Goal: Task Accomplishment & Management: Use online tool/utility

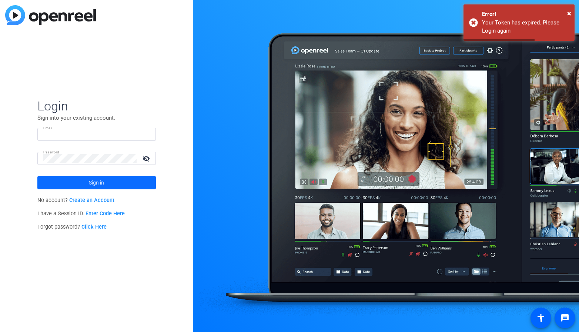
type input "[PERSON_NAME][EMAIL_ADDRESS][PERSON_NAME][DOMAIN_NAME]"
click at [82, 183] on span at bounding box center [96, 183] width 118 height 18
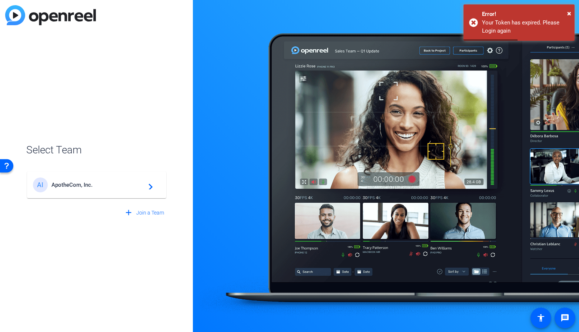
click at [140, 186] on span "ApotheCom, Inc." at bounding box center [97, 184] width 93 height 7
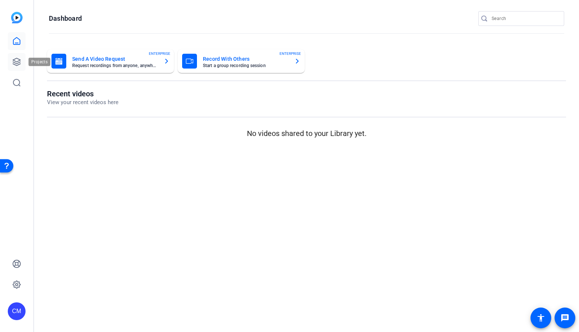
click at [13, 57] on icon at bounding box center [16, 61] width 9 height 9
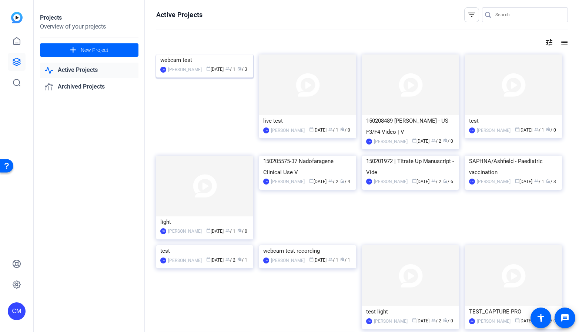
click at [190, 54] on img at bounding box center [204, 54] width 97 height 0
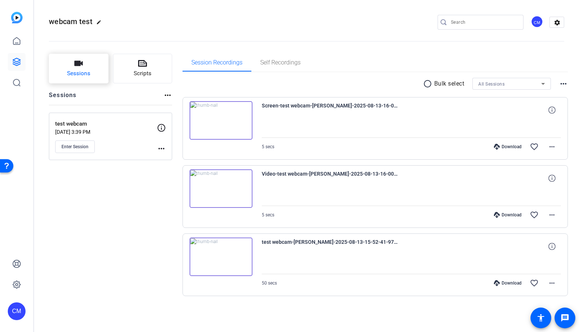
click at [102, 70] on button "Sessions" at bounding box center [79, 69] width 60 height 30
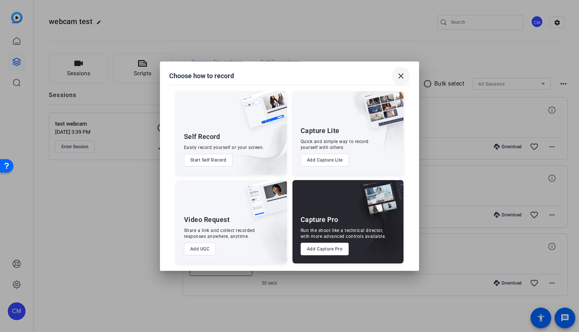
click at [402, 74] on mat-icon "close" at bounding box center [401, 75] width 9 height 9
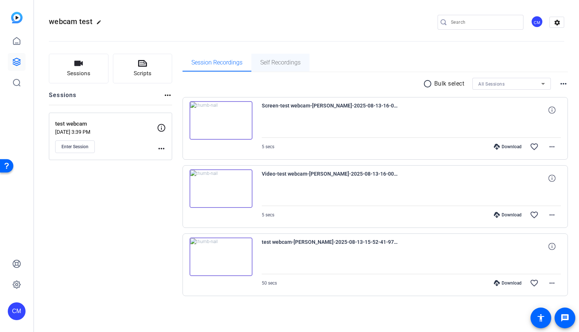
click at [297, 63] on span "Self Recordings" at bounding box center [280, 63] width 40 height 6
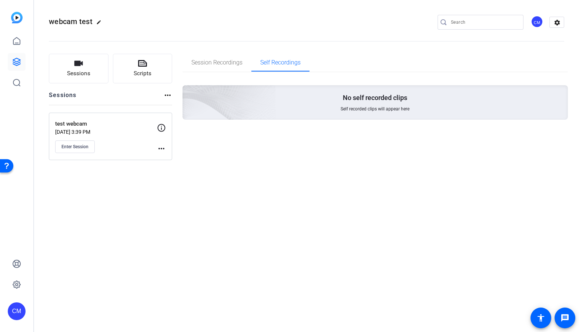
click at [353, 94] on p "No self recorded clips" at bounding box center [375, 97] width 64 height 9
click at [81, 144] on span "Enter Session" at bounding box center [74, 147] width 27 height 6
click at [215, 60] on span "Session Recordings" at bounding box center [216, 63] width 51 height 6
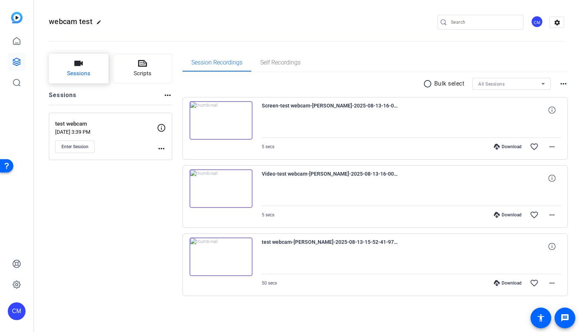
click at [87, 64] on button "Sessions" at bounding box center [79, 69] width 60 height 30
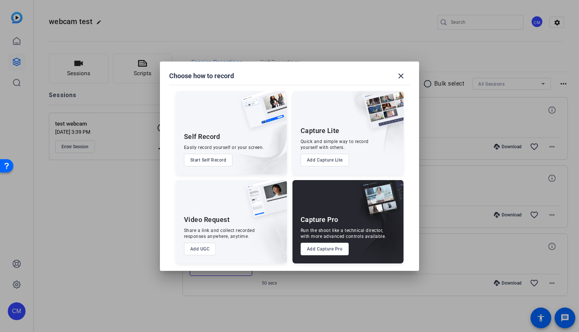
click at [218, 157] on button "Start Self Record" at bounding box center [208, 160] width 49 height 13
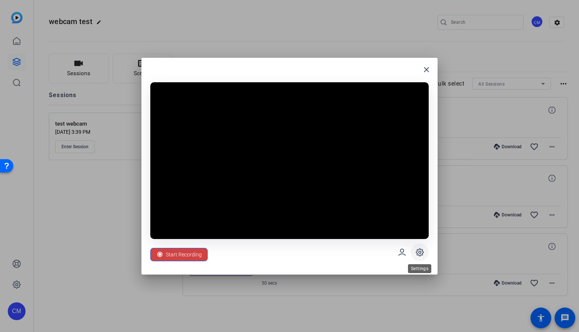
click at [417, 252] on icon at bounding box center [419, 252] width 9 height 9
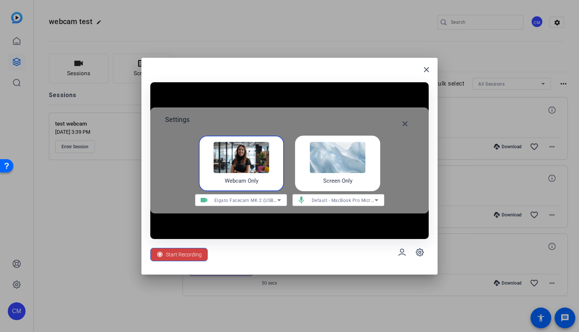
click at [345, 201] on span "Default - MacBook Pro Microphone (Built-in)" at bounding box center [359, 200] width 95 height 6
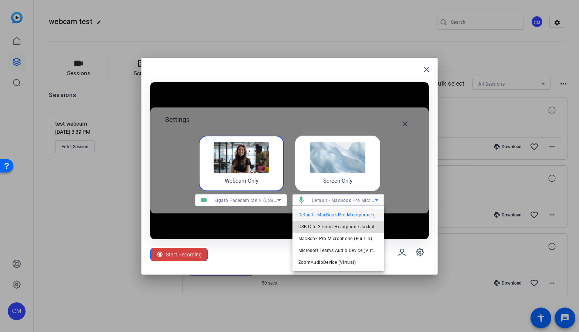
click at [345, 225] on span "USB-C to 3.5mm Headphone Jack Adapter (05ac:110a)" at bounding box center [338, 226] width 80 height 9
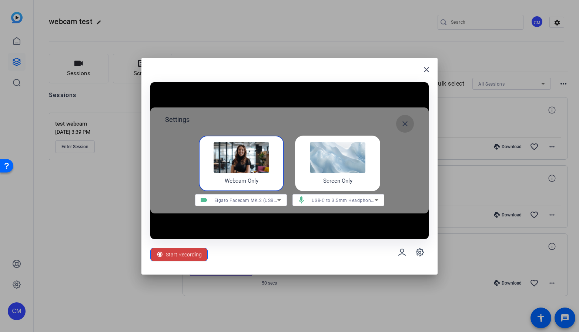
click at [407, 121] on mat-icon "close" at bounding box center [405, 123] width 9 height 9
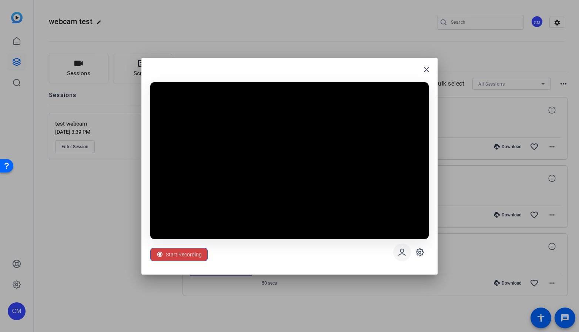
click at [400, 251] on icon at bounding box center [402, 252] width 9 height 9
click at [421, 250] on icon at bounding box center [419, 251] width 7 height 7
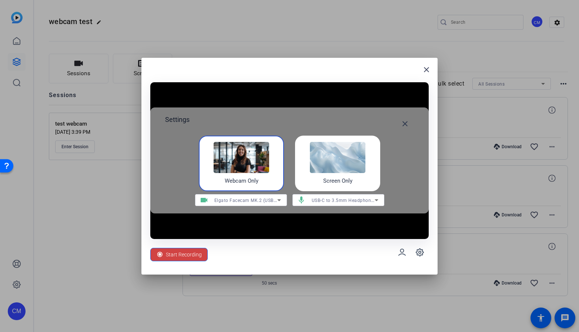
click at [357, 167] on img at bounding box center [338, 157] width 56 height 31
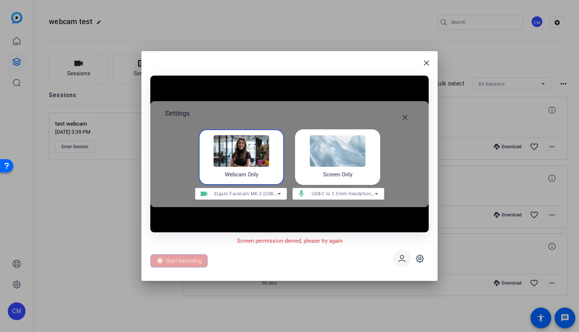
click at [401, 257] on icon at bounding box center [402, 258] width 9 height 9
click at [399, 253] on span at bounding box center [402, 259] width 18 height 18
click at [405, 120] on mat-icon "close" at bounding box center [405, 117] width 9 height 9
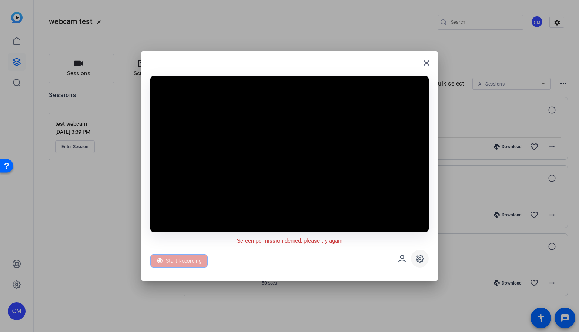
click at [416, 260] on icon at bounding box center [419, 258] width 9 height 9
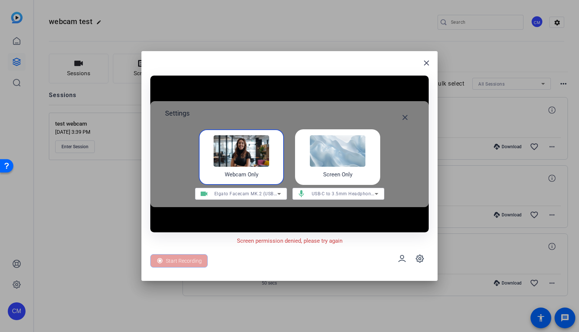
click at [253, 152] on img at bounding box center [242, 150] width 56 height 31
click at [261, 170] on div "Webcam Only" at bounding box center [241, 157] width 85 height 56
click at [301, 136] on div "Screen Only" at bounding box center [337, 157] width 85 height 56
click at [426, 64] on mat-icon "close" at bounding box center [426, 63] width 9 height 9
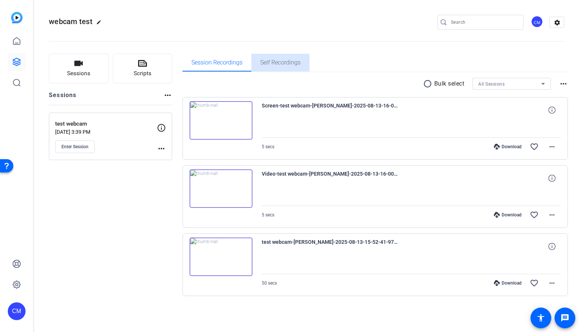
click at [268, 65] on span "Self Recordings" at bounding box center [280, 63] width 40 height 6
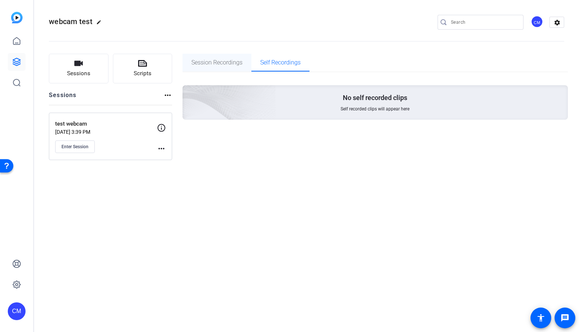
click at [216, 62] on span "Session Recordings" at bounding box center [216, 63] width 51 height 6
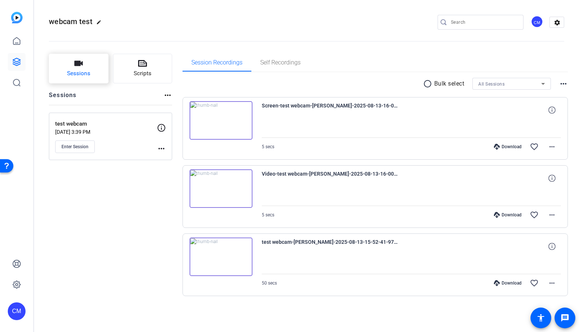
click at [81, 71] on span "Sessions" at bounding box center [78, 73] width 23 height 9
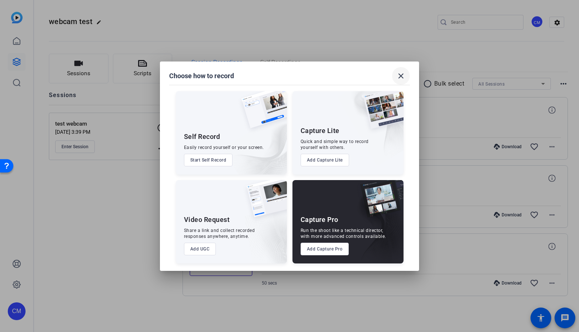
click at [401, 74] on mat-icon "close" at bounding box center [401, 75] width 9 height 9
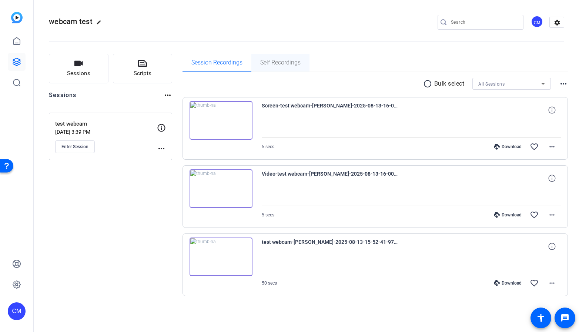
click at [301, 64] on div "Self Recordings" at bounding box center [280, 63] width 58 height 18
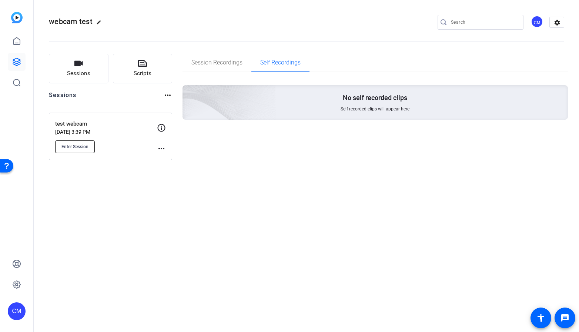
click at [81, 146] on span "Enter Session" at bounding box center [74, 147] width 27 height 6
click at [225, 64] on span "Session Recordings" at bounding box center [216, 63] width 51 height 6
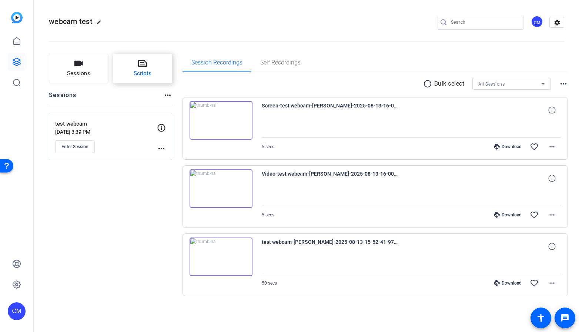
click at [134, 73] on span "Scripts" at bounding box center [143, 73] width 18 height 9
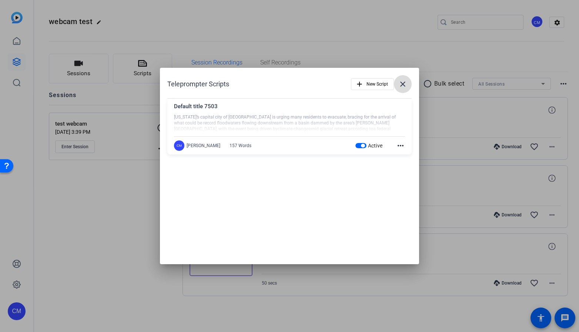
click at [406, 83] on mat-icon "close" at bounding box center [402, 84] width 9 height 9
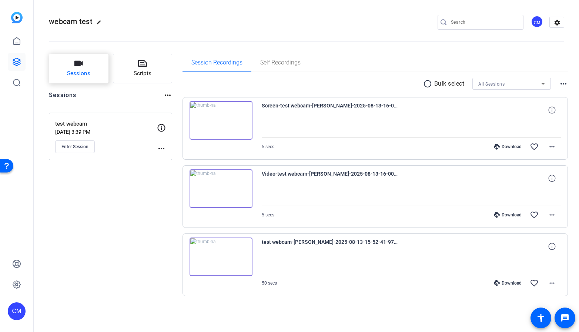
click at [82, 69] on button "Sessions" at bounding box center [79, 69] width 60 height 30
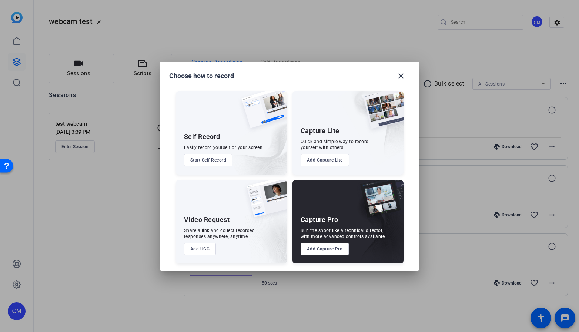
click at [219, 157] on button "Start Self Record" at bounding box center [208, 160] width 49 height 13
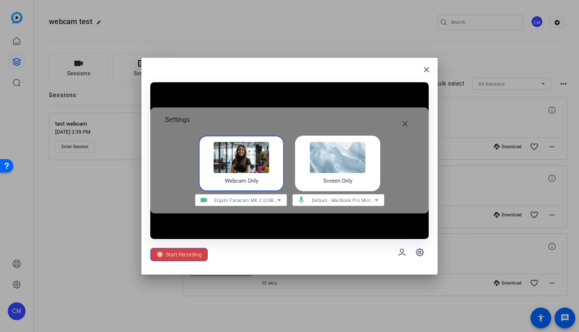
click at [324, 200] on span "Default - MacBook Pro Microphone (Built-in)" at bounding box center [359, 200] width 95 height 6
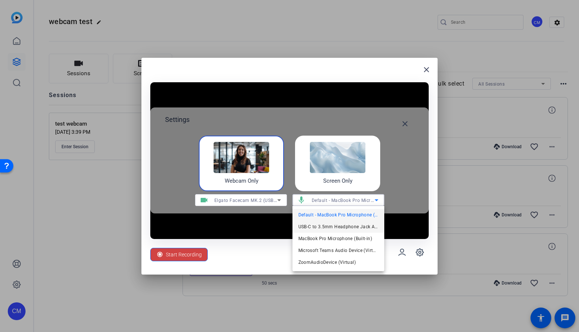
click at [328, 226] on span "USB-C to 3.5mm Headphone Jack Adapter (05ac:110a)" at bounding box center [338, 226] width 80 height 9
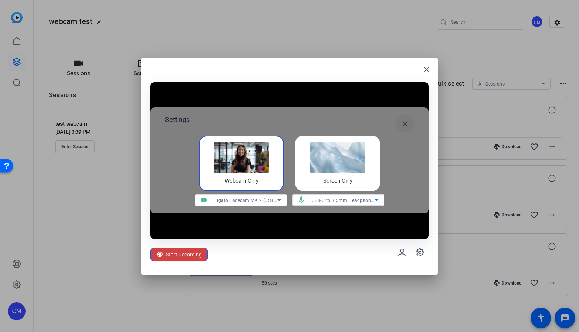
click at [404, 124] on mat-icon "close" at bounding box center [405, 123] width 9 height 9
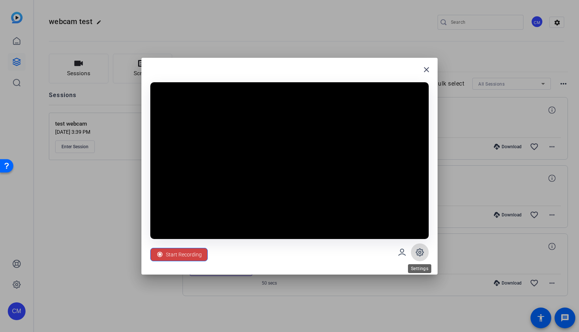
click at [417, 251] on icon at bounding box center [419, 252] width 9 height 9
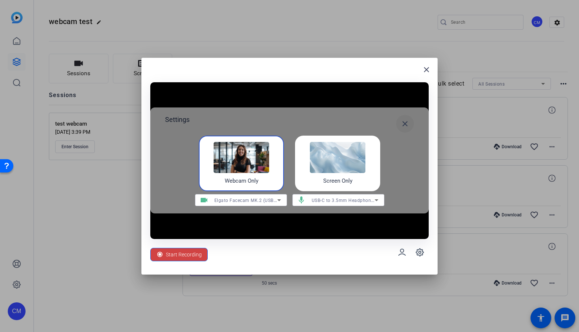
click at [410, 122] on span at bounding box center [405, 124] width 18 height 18
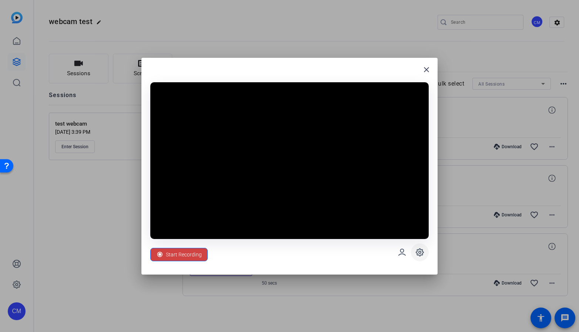
click at [418, 254] on icon at bounding box center [419, 252] width 9 height 9
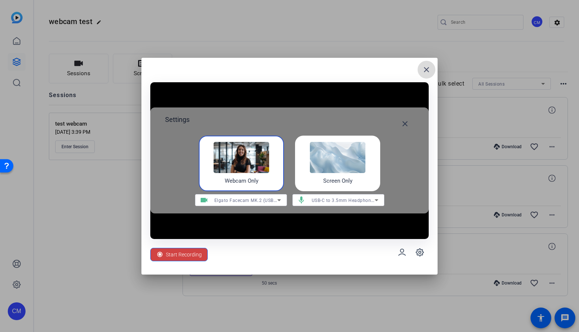
click at [427, 71] on mat-icon "close" at bounding box center [426, 69] width 9 height 9
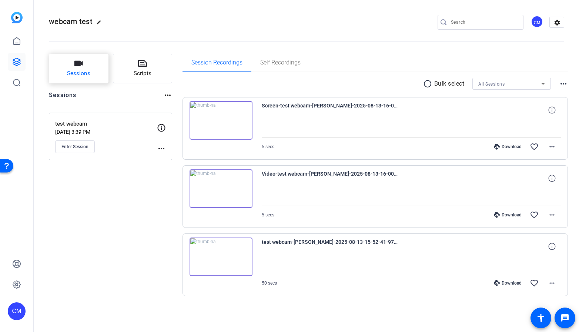
click at [82, 68] on icon "button" at bounding box center [78, 63] width 9 height 9
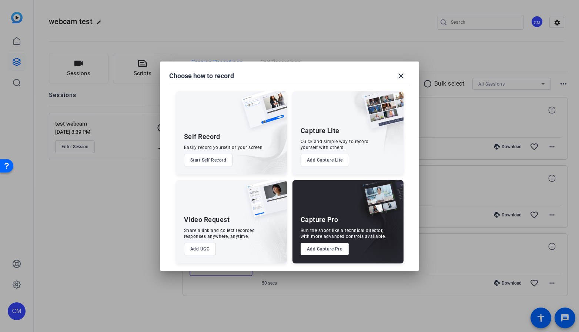
click at [315, 160] on button "Add Capture Lite" at bounding box center [325, 160] width 49 height 13
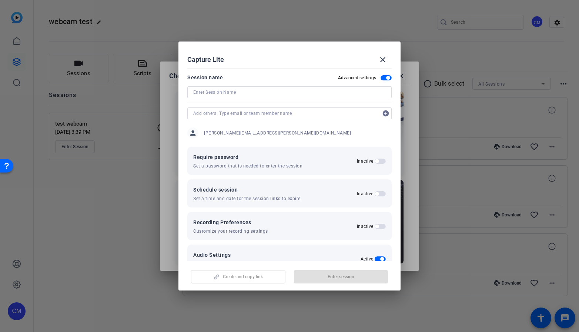
click at [241, 90] on input at bounding box center [289, 92] width 193 height 9
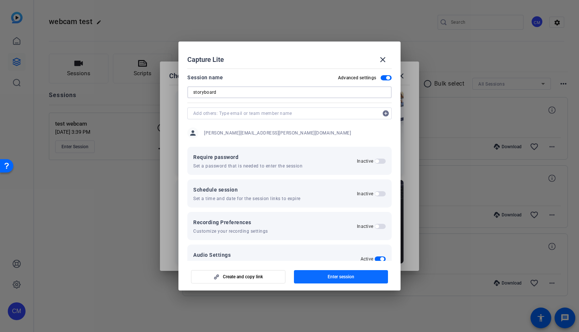
type input "storyboard"
click at [318, 282] on span "button" at bounding box center [341, 277] width 94 height 18
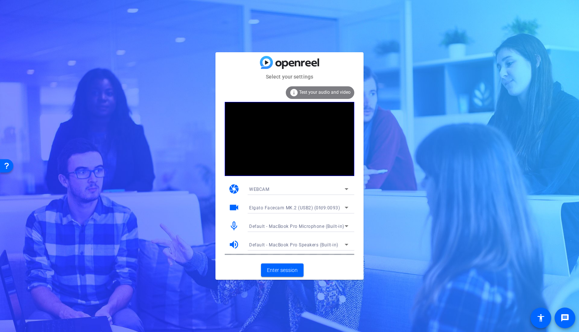
click at [301, 205] on div "Elgato Facecam MK.2 (USB2) (0fd9:0093)" at bounding box center [297, 207] width 96 height 9
click at [301, 205] on div at bounding box center [289, 166] width 579 height 332
click at [290, 225] on span "Default - MacBook Pro Microphone (Built-in)" at bounding box center [296, 226] width 95 height 5
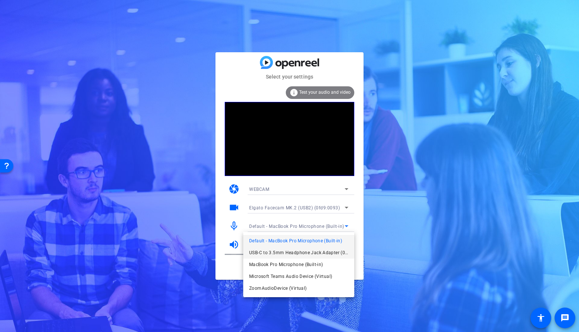
click at [291, 254] on span "USB-C to 3.5mm Headphone Jack Adapter (05ac:110a)" at bounding box center [298, 252] width 99 height 9
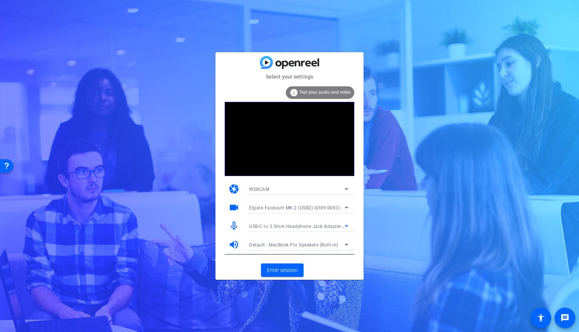
click at [291, 245] on span "Default - MacBook Pro Speakers (Built-in)" at bounding box center [293, 244] width 89 height 5
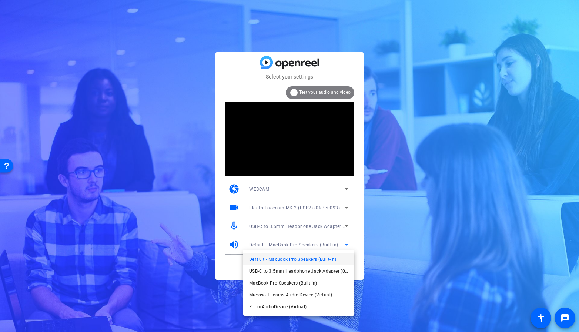
click at [292, 243] on div at bounding box center [289, 166] width 579 height 332
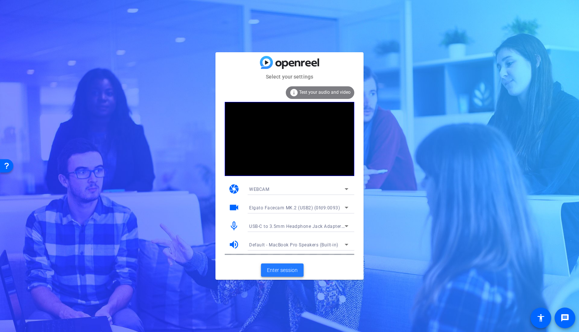
click at [282, 269] on span "Enter session" at bounding box center [282, 270] width 31 height 8
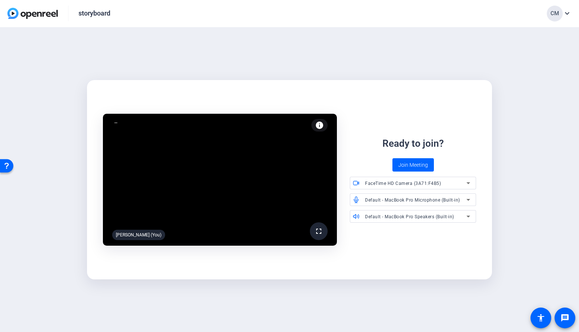
click at [392, 188] on div "FaceTime HD Camera (3A71:F4B5)" at bounding box center [417, 183] width 105 height 13
click at [458, 144] on div at bounding box center [289, 166] width 579 height 332
click at [441, 177] on div "FaceTime HD Camera (3A71:F4B5)" at bounding box center [417, 183] width 105 height 13
click at [412, 208] on span "Elgato Facecam MK.2 (USB2) (0fd9:0093)" at bounding box center [400, 209] width 89 height 9
click at [410, 200] on span "Default - MacBook Pro Microphone (Built-in)" at bounding box center [412, 199] width 95 height 5
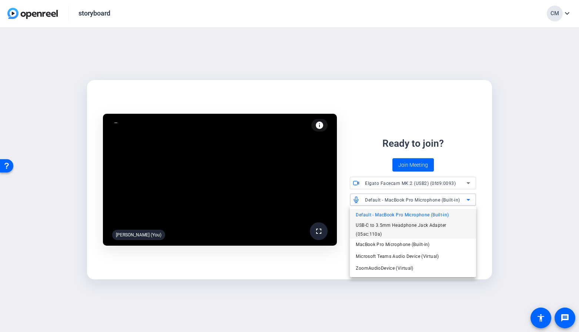
click at [406, 223] on span "USB-C to 3.5mm Headphone Jack Adapter (05ac:110a)" at bounding box center [413, 230] width 114 height 18
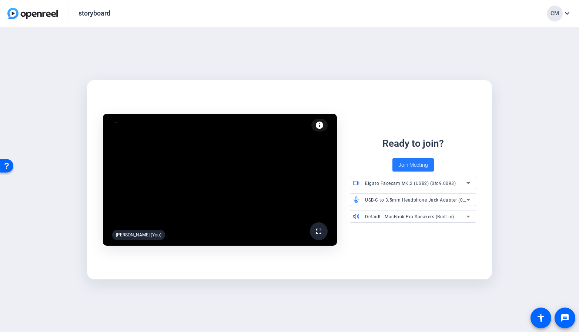
click at [407, 163] on span "Join Meeting" at bounding box center [413, 165] width 30 height 8
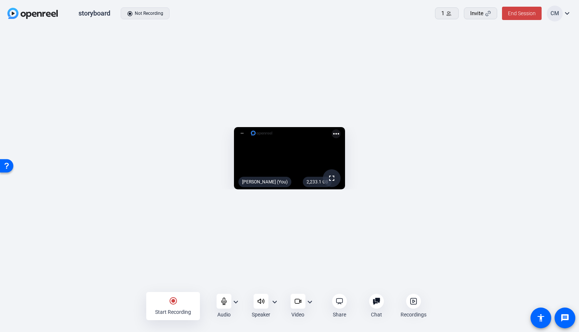
click at [311, 303] on mat-icon "expand_more" at bounding box center [309, 301] width 9 height 9
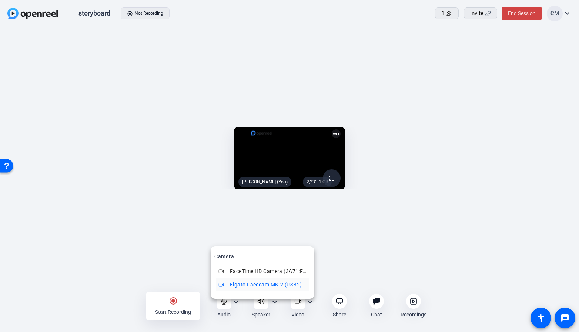
click at [463, 284] on div at bounding box center [289, 166] width 579 height 332
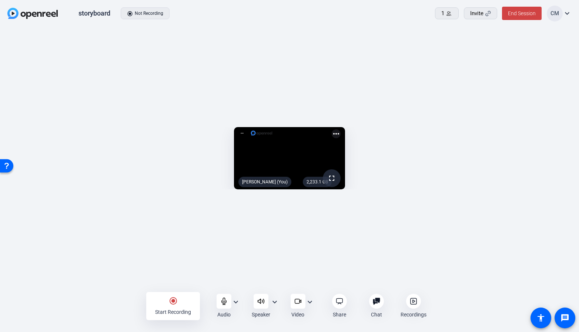
click at [341, 129] on mat-icon "more_horiz" at bounding box center [336, 133] width 9 height 9
click at [530, 69] on div at bounding box center [289, 166] width 579 height 332
click at [235, 303] on mat-icon "expand_more" at bounding box center [235, 301] width 9 height 9
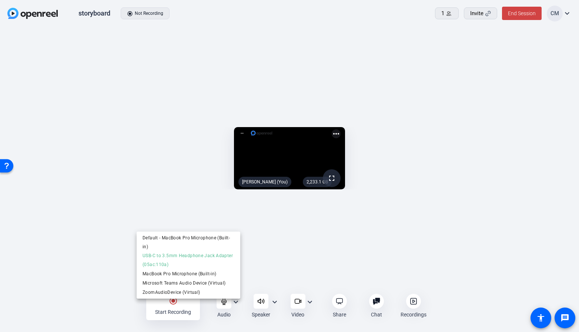
click at [78, 307] on div at bounding box center [289, 166] width 579 height 332
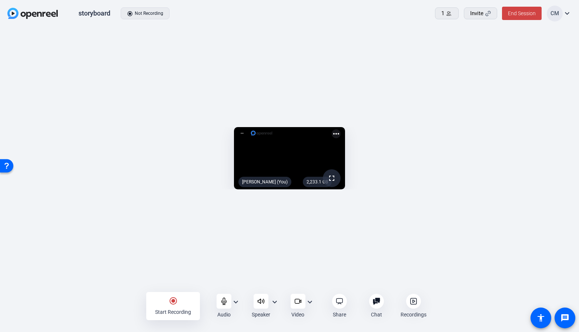
click at [237, 302] on mat-icon "expand_more" at bounding box center [235, 301] width 9 height 9
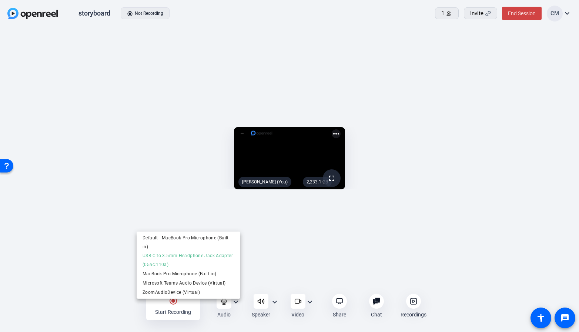
click at [119, 312] on div at bounding box center [289, 166] width 579 height 332
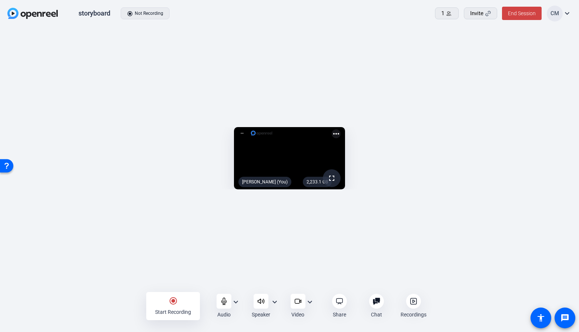
click at [276, 304] on mat-icon "expand_more" at bounding box center [274, 301] width 9 height 9
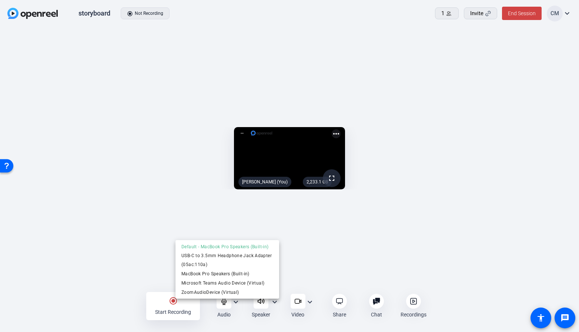
click at [131, 304] on div at bounding box center [289, 166] width 579 height 332
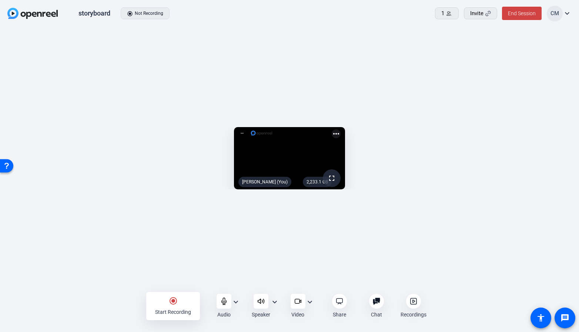
click at [312, 301] on mat-icon "expand_more" at bounding box center [309, 301] width 9 height 9
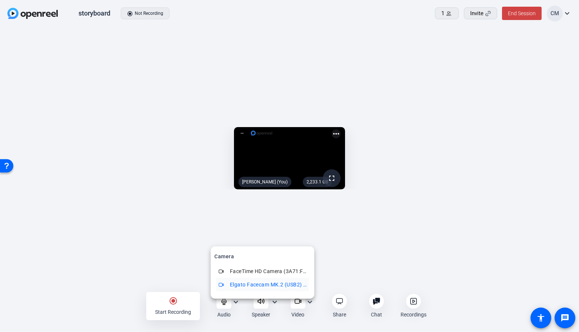
click at [71, 300] on div at bounding box center [289, 166] width 579 height 332
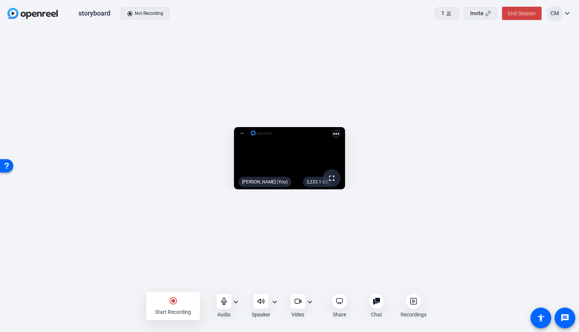
click at [237, 303] on mat-icon "expand_more" at bounding box center [235, 301] width 9 height 9
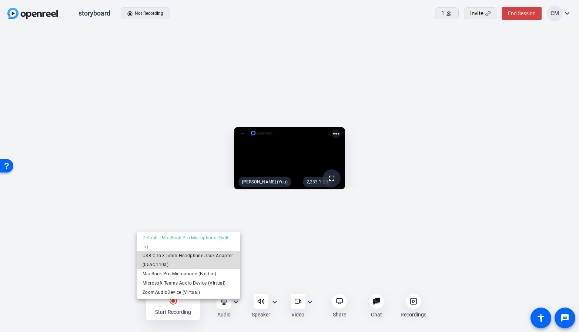
click at [216, 258] on span "USB-C to 3.5mm Headphone Jack Adapter (05ac:110a)" at bounding box center [189, 260] width 92 height 18
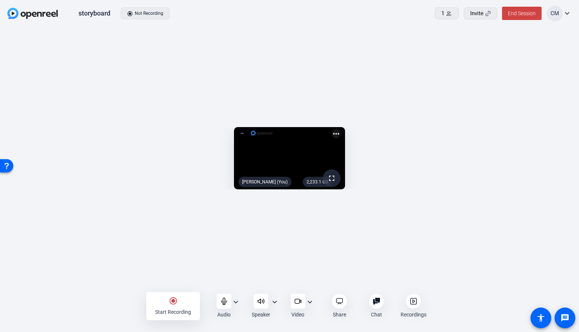
click at [178, 305] on div "radio_button_checked Start Recording" at bounding box center [173, 306] width 54 height 28
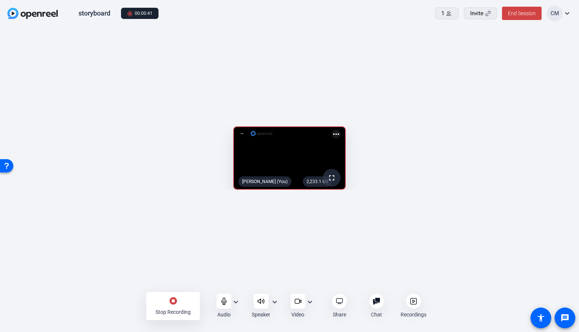
click at [169, 295] on div "stop_circle Stop Recording" at bounding box center [173, 306] width 54 height 28
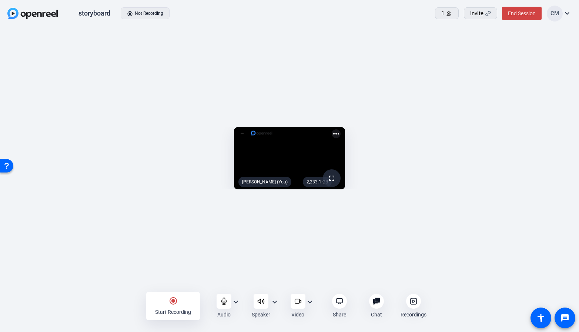
click at [408, 307] on div "Recordings" at bounding box center [413, 306] width 35 height 24
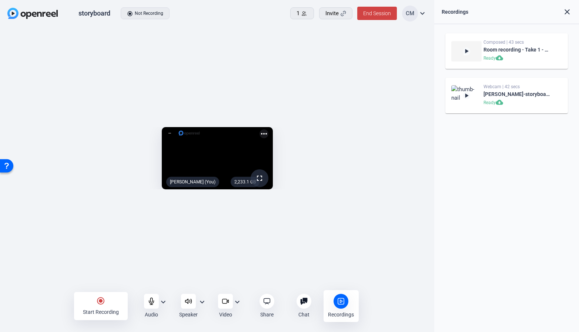
click at [553, 44] on div "play_arrow Composed | 43 secs Room recording - Take 1 - backup Ready cloud_down…" at bounding box center [506, 51] width 111 height 24
click at [546, 94] on div "[PERSON_NAME]-storyboard-1756844408617-webcam" at bounding box center [517, 94] width 66 height 9
click at [547, 96] on div "[PERSON_NAME]-storyboard-1756844408617-webcam" at bounding box center [517, 94] width 66 height 9
click at [547, 51] on div "Room recording - Take 1 - backup" at bounding box center [517, 49] width 66 height 9
click at [547, 50] on div "Room recording - Take 1 - backup" at bounding box center [517, 49] width 66 height 9
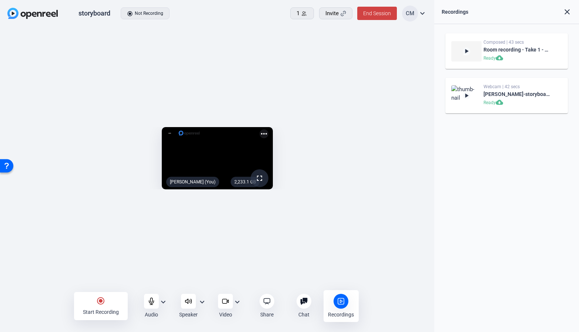
click at [467, 50] on mat-icon "play_arrow" at bounding box center [466, 50] width 7 height 7
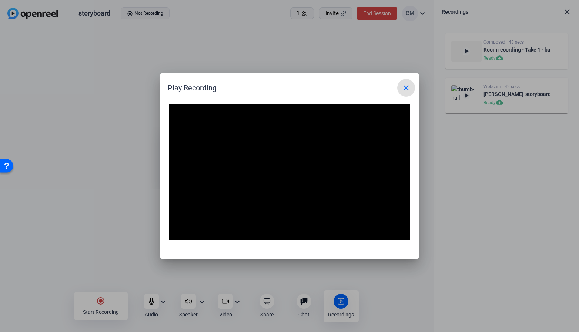
click at [405, 91] on mat-icon "close" at bounding box center [406, 87] width 9 height 9
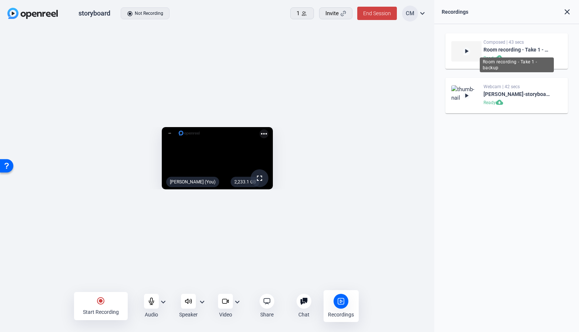
click at [547, 51] on div "Room recording - Take 1 - backup" at bounding box center [517, 49] width 66 height 9
click at [547, 50] on div "Room recording - Take 1 - backup" at bounding box center [517, 49] width 66 height 9
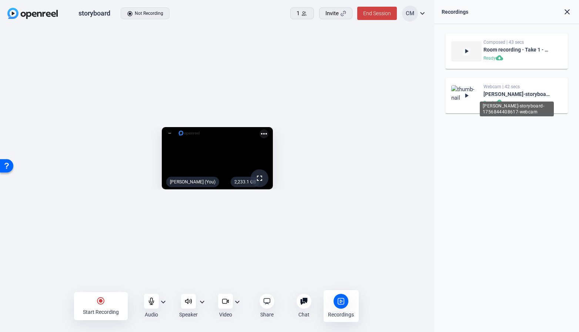
click at [544, 94] on div "Chris Mendez-storyboard-1756844408617-webcam" at bounding box center [517, 94] width 66 height 9
click at [482, 94] on div "play_arrow Webcam | 42 secs Chris Mendez-storyboard-1756844408617-webcam Ready …" at bounding box center [506, 96] width 111 height 24
click at [499, 103] on mat-icon "cloud_download" at bounding box center [500, 102] width 9 height 9
click at [104, 298] on mat-icon "radio_button_checked" at bounding box center [100, 300] width 9 height 9
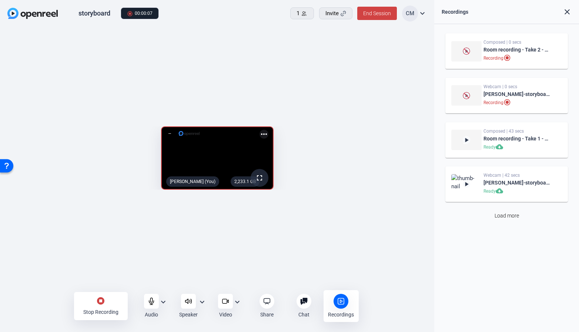
click at [95, 304] on div "stop_circle Stop Recording" at bounding box center [101, 306] width 54 height 28
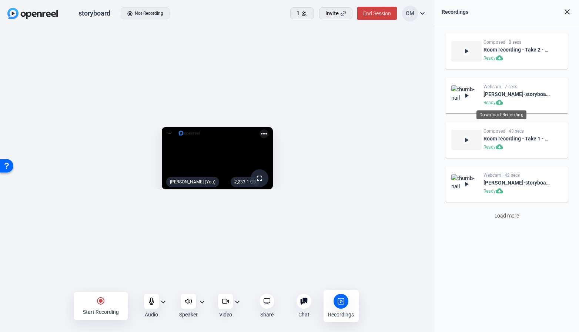
click at [499, 101] on mat-icon "cloud_download" at bounding box center [500, 102] width 9 height 9
click at [100, 299] on mat-icon "radio_button_checked" at bounding box center [100, 300] width 9 height 9
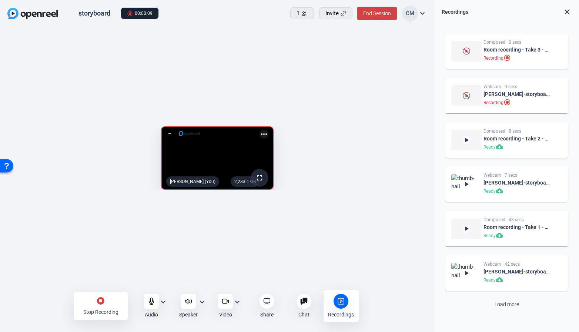
click at [100, 306] on div "stop_circle Stop Recording" at bounding box center [101, 306] width 54 height 28
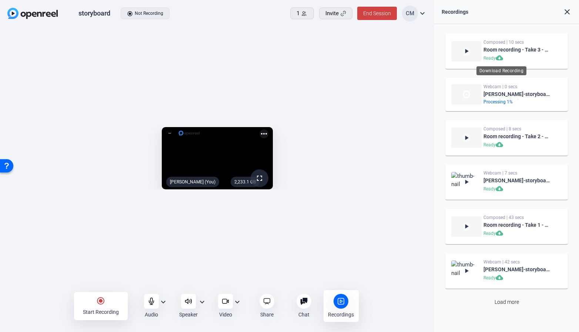
click at [499, 60] on mat-icon "cloud_download" at bounding box center [500, 58] width 9 height 9
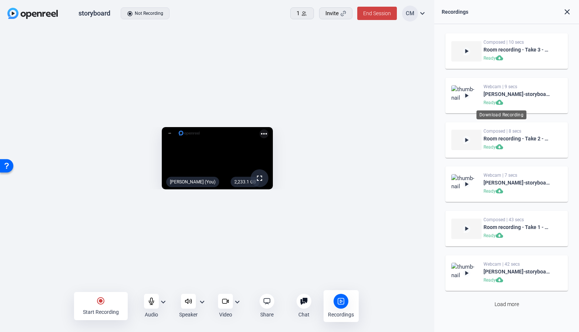
click at [501, 101] on mat-icon "cloud_download" at bounding box center [500, 102] width 9 height 9
click at [99, 301] on mat-icon "radio_button_checked" at bounding box center [100, 300] width 9 height 9
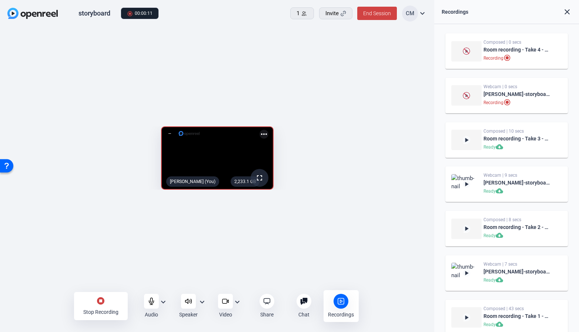
click at [94, 301] on div "stop_circle Stop Recording" at bounding box center [101, 306] width 54 height 28
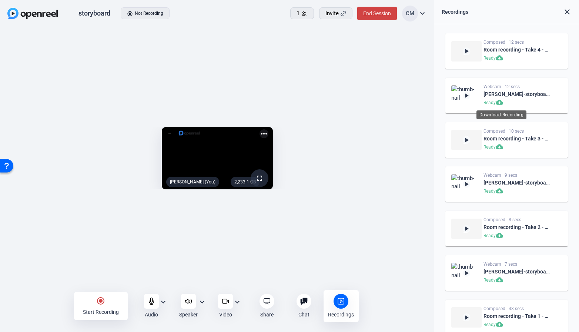
click at [499, 103] on mat-icon "cloud_download" at bounding box center [500, 102] width 9 height 9
click at [92, 296] on div "radio_button_checked Start Recording" at bounding box center [101, 306] width 54 height 28
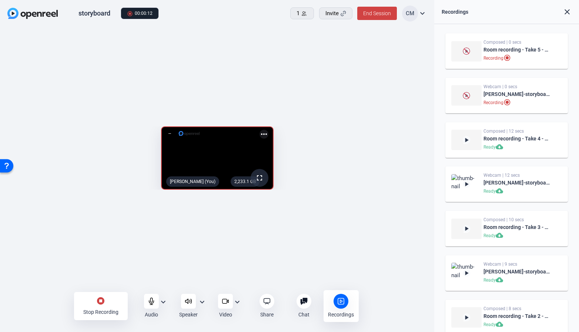
click at [92, 304] on div "stop_circle Stop Recording" at bounding box center [101, 306] width 54 height 28
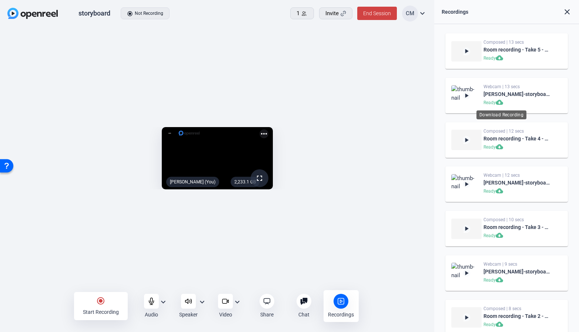
click at [501, 103] on mat-icon "cloud_download" at bounding box center [500, 102] width 9 height 9
click at [268, 129] on mat-icon "more_horiz" at bounding box center [264, 133] width 9 height 9
click at [50, 294] on div at bounding box center [289, 166] width 579 height 332
click at [162, 305] on div "radio_button_checked Start Recording Audio expand_more Speaker expand_more Vide…" at bounding box center [217, 306] width 287 height 32
click at [199, 303] on div "radio_button_checked Start Recording Audio expand_more Speaker expand_more Vide…" at bounding box center [217, 306] width 287 height 32
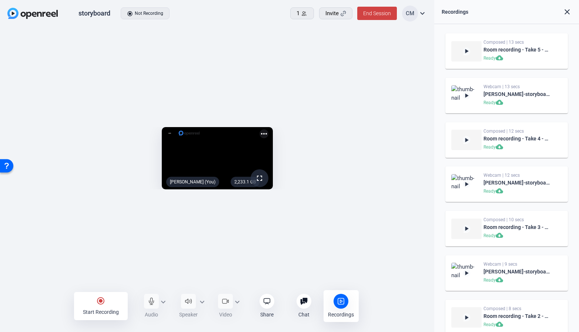
click at [237, 300] on div "radio_button_checked Start Recording Audio expand_more Speaker expand_more Vide…" at bounding box center [217, 306] width 287 height 32
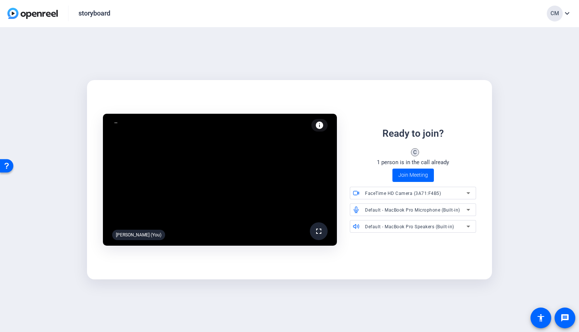
click at [409, 197] on div "FaceTime HD Camera (3A71:F4B5)" at bounding box center [415, 192] width 101 height 9
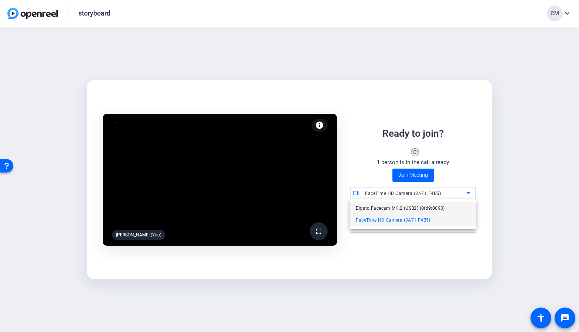
click at [405, 205] on span "Elgato Facecam MK.2 (USB2) (0fd9:0093)" at bounding box center [400, 208] width 89 height 9
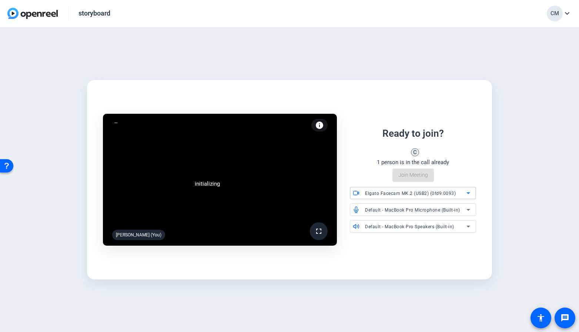
click at [406, 208] on span "Default - MacBook Pro Microphone (Built-in)" at bounding box center [412, 209] width 95 height 5
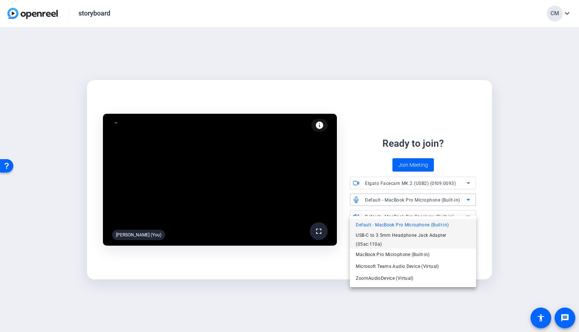
click at [397, 235] on span "USB-C to 3.5mm Headphone Jack Adapter (05ac:110a)" at bounding box center [413, 240] width 114 height 18
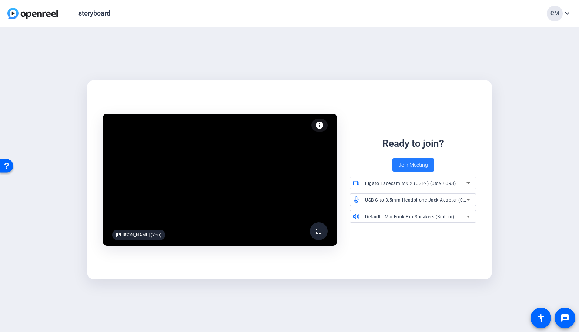
click at [416, 164] on span "Join Meeting" at bounding box center [413, 165] width 30 height 8
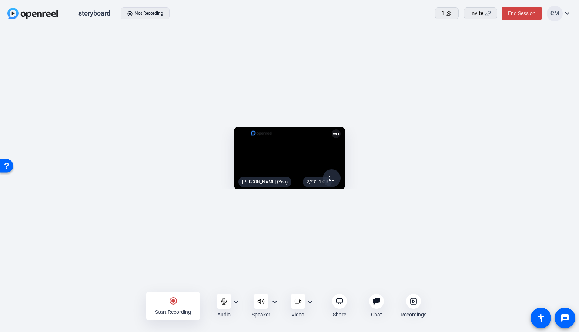
click at [341, 129] on mat-icon "more_horiz" at bounding box center [336, 133] width 9 height 9
click at [472, 71] on span "Flip camera" at bounding box center [465, 72] width 30 height 9
click at [173, 304] on mat-icon "radio_button_checked" at bounding box center [173, 300] width 9 height 9
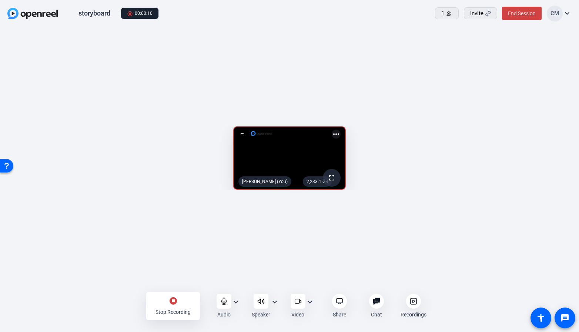
click at [164, 301] on div "stop_circle Stop Recording" at bounding box center [173, 306] width 54 height 28
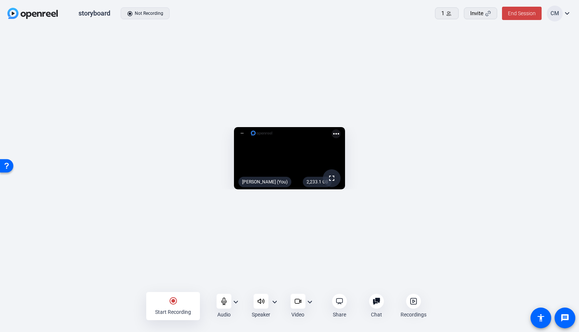
click at [410, 300] on icon at bounding box center [413, 301] width 6 height 6
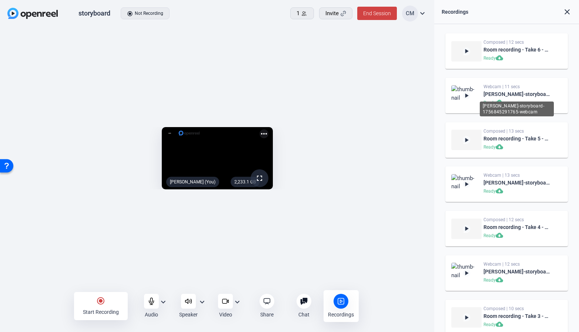
click at [499, 103] on div "[PERSON_NAME]-storyboard-1756845291765-webcam" at bounding box center [517, 108] width 74 height 15
click at [501, 103] on mat-icon "cloud_download" at bounding box center [500, 102] width 9 height 9
click at [268, 129] on mat-icon "more_horiz" at bounding box center [264, 133] width 9 height 9
click at [391, 77] on span "Flip camera" at bounding box center [386, 76] width 30 height 9
click at [268, 129] on mat-icon "more_horiz" at bounding box center [264, 133] width 9 height 9
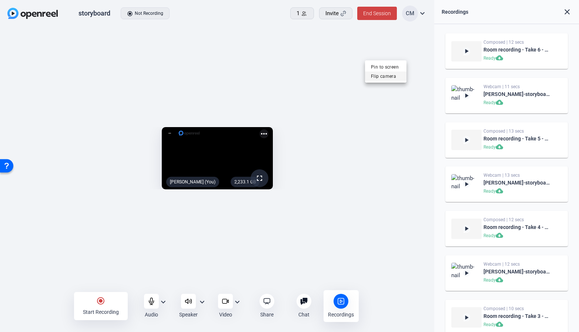
click at [388, 75] on span "Flip camera" at bounding box center [386, 76] width 30 height 9
click at [104, 310] on div "Start Recording" at bounding box center [101, 311] width 36 height 7
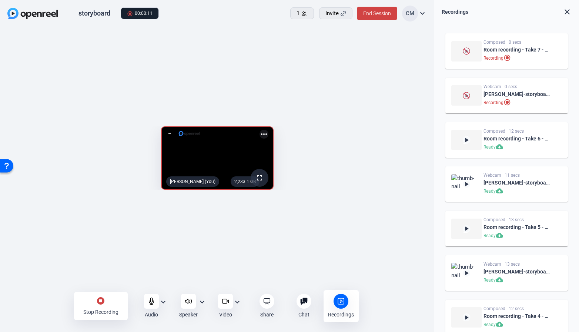
click at [100, 302] on mat-icon "stop_circle" at bounding box center [100, 300] width 9 height 9
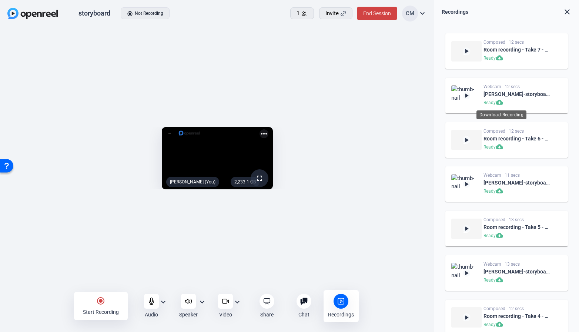
click at [501, 102] on mat-icon "cloud_download" at bounding box center [500, 102] width 9 height 9
click at [237, 302] on div "radio_button_checked Start Recording Audio expand_more Speaker expand_more Vide…" at bounding box center [217, 306] width 287 height 32
click at [239, 301] on div "radio_button_checked Start Recording Audio expand_more Speaker expand_more Vide…" at bounding box center [217, 306] width 287 height 32
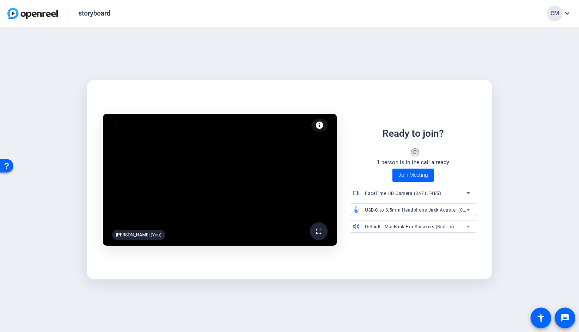
click at [450, 197] on div "FaceTime HD Camera (3A71:F4B5)" at bounding box center [415, 192] width 101 height 9
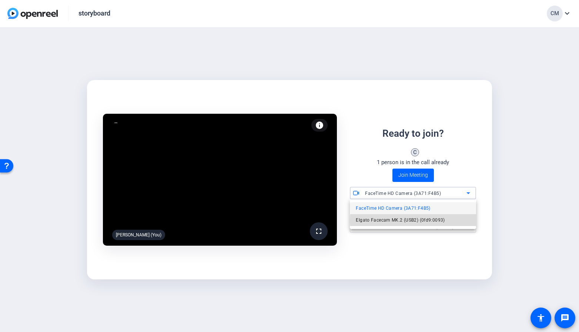
click at [414, 221] on span "Elgato Facecam MK.2 (USB2) (0fd9:0093)" at bounding box center [400, 219] width 89 height 9
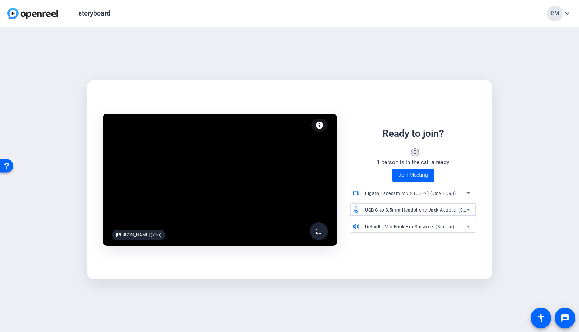
click at [426, 213] on div "USB-C to 3.5mm Headphone Jack Adapter (05ac:110a)" at bounding box center [415, 209] width 101 height 9
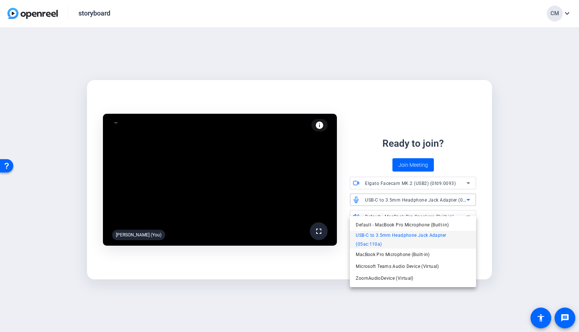
click at [488, 204] on div at bounding box center [289, 166] width 579 height 332
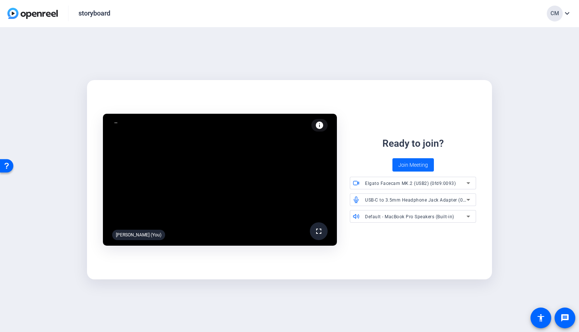
click at [403, 162] on span "Join Meeting" at bounding box center [413, 165] width 30 height 8
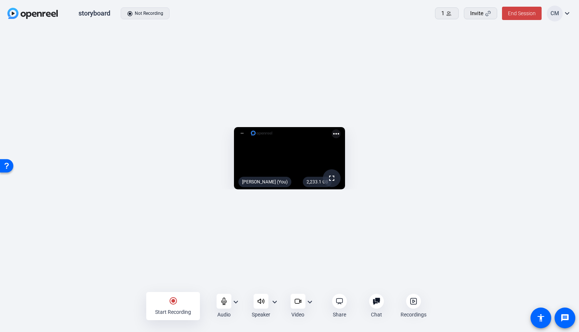
click at [178, 303] on div "radio_button_checked Start Recording" at bounding box center [173, 306] width 54 height 28
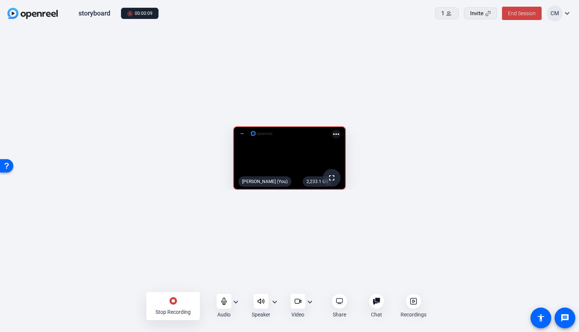
click at [170, 300] on mat-icon "stop_circle" at bounding box center [173, 300] width 9 height 9
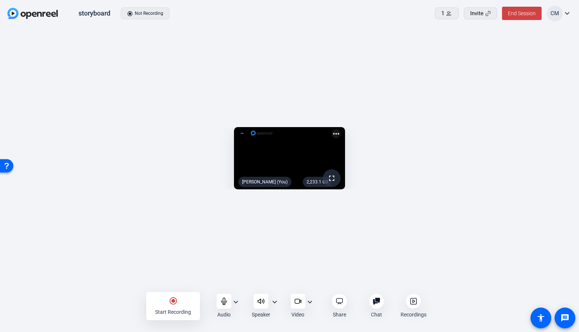
click at [412, 305] on div at bounding box center [413, 301] width 15 height 15
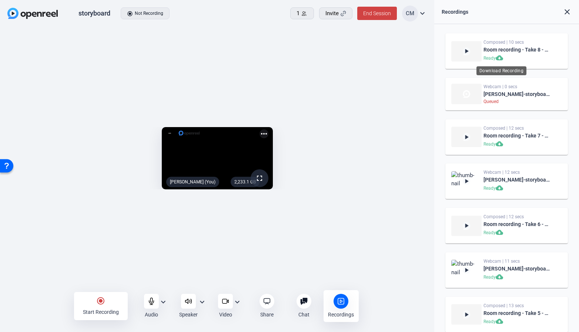
click at [499, 57] on mat-icon "cloud_download" at bounding box center [500, 58] width 9 height 9
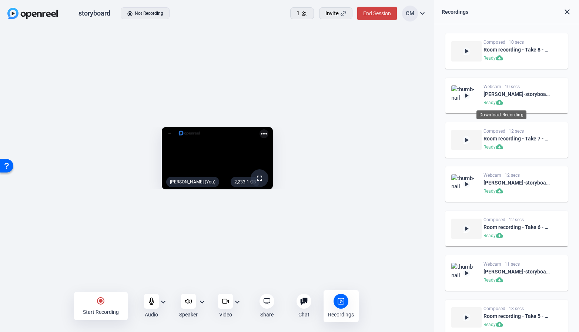
click at [498, 102] on mat-icon "cloud_download" at bounding box center [500, 102] width 9 height 9
click at [238, 302] on mat-icon "expand_more" at bounding box center [237, 301] width 9 height 9
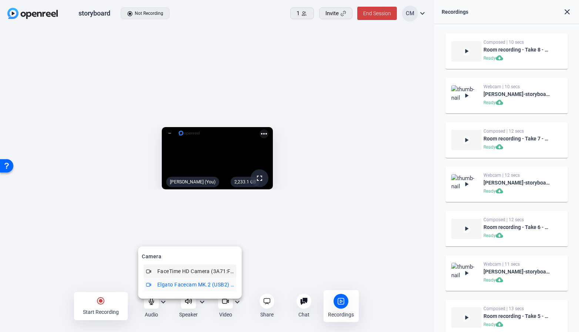
click at [223, 270] on span "FaceTime HD Camera (3A71:F4B5)" at bounding box center [195, 271] width 77 height 9
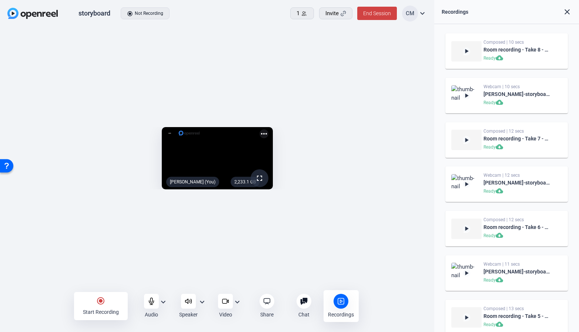
click at [268, 129] on mat-icon "more_horiz" at bounding box center [264, 133] width 9 height 9
click at [386, 74] on span "Flip camera" at bounding box center [386, 76] width 30 height 9
click at [103, 306] on div "radio_button_checked Start Recording" at bounding box center [101, 306] width 54 height 28
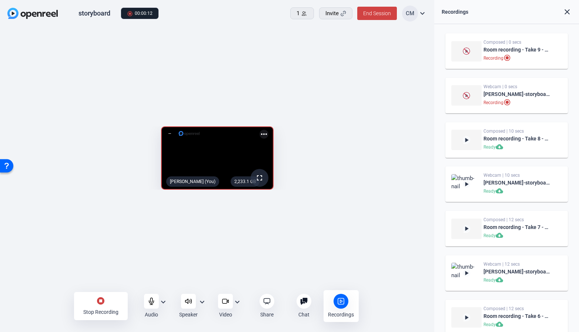
click at [99, 303] on mat-icon "stop_circle" at bounding box center [100, 300] width 9 height 9
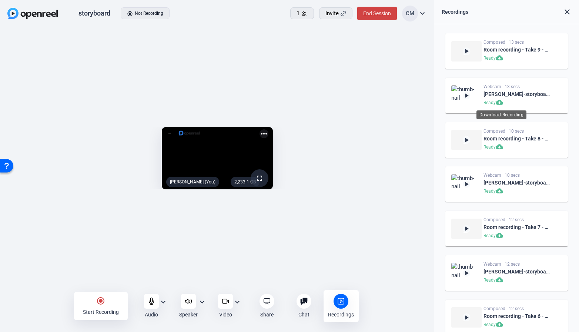
click at [504, 102] on mat-icon "cloud_download" at bounding box center [500, 102] width 9 height 9
click at [240, 301] on mat-icon "expand_more" at bounding box center [237, 301] width 9 height 9
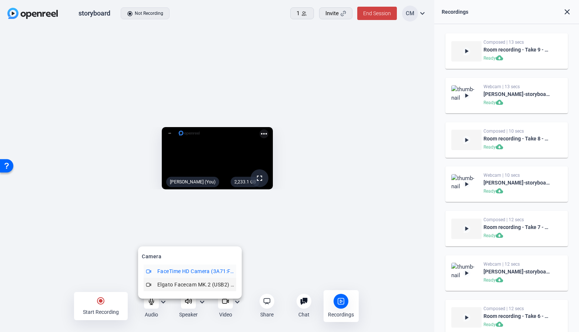
click at [208, 284] on span "Elgato Facecam MK.2 (USB2) (0fd9:0093)" at bounding box center [195, 284] width 77 height 9
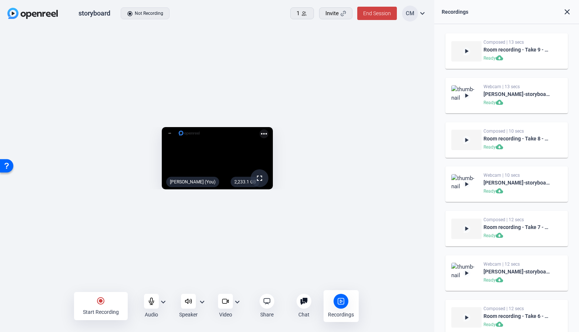
click at [273, 127] on video at bounding box center [217, 158] width 111 height 63
click at [268, 129] on mat-icon "more_horiz" at bounding box center [264, 133] width 9 height 9
click at [388, 75] on span "Flip camera" at bounding box center [386, 76] width 30 height 9
click at [268, 129] on mat-icon "more_horiz" at bounding box center [264, 133] width 9 height 9
click at [388, 76] on span "Flip camera" at bounding box center [386, 76] width 30 height 9
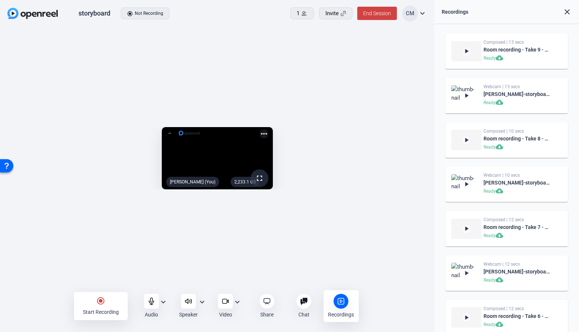
click at [97, 297] on mat-icon "radio_button_checked" at bounding box center [100, 300] width 9 height 9
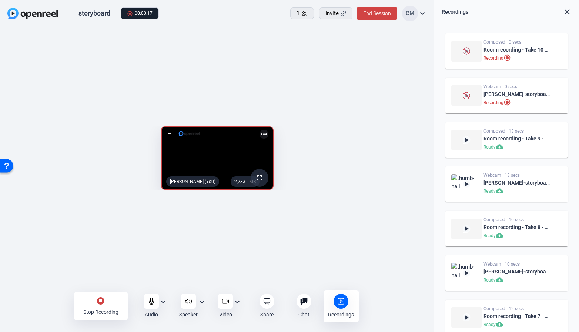
click at [99, 304] on mat-icon "stop_circle" at bounding box center [100, 300] width 9 height 9
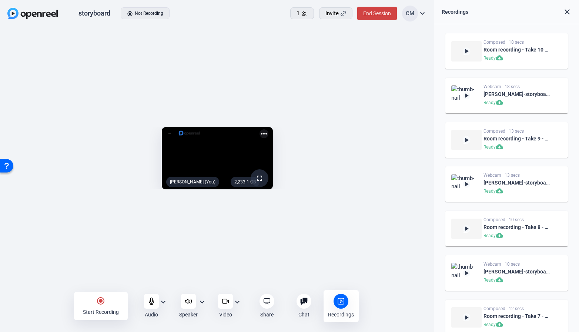
click at [101, 298] on mat-icon "radio_button_checked" at bounding box center [100, 300] width 9 height 9
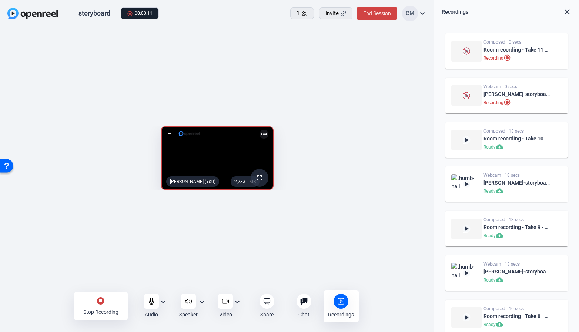
click at [98, 301] on mat-icon "stop_circle" at bounding box center [100, 300] width 9 height 9
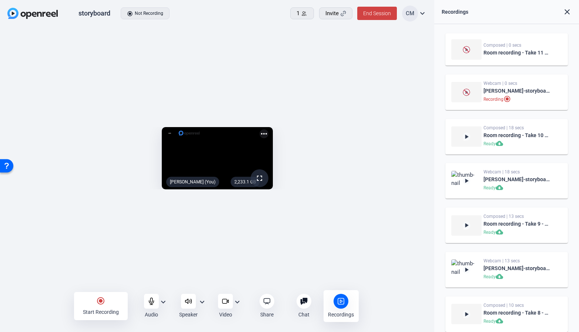
click at [103, 307] on div "radio_button_checked Start Recording" at bounding box center [101, 306] width 54 height 28
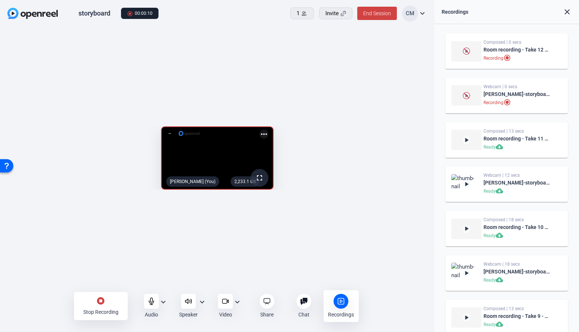
click at [101, 300] on mat-icon "stop_circle" at bounding box center [100, 300] width 9 height 9
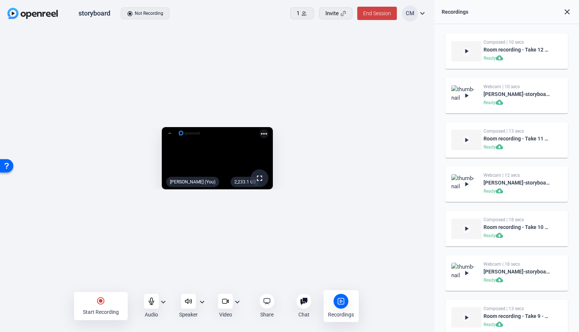
click at [96, 303] on div "radio_button_checked Start Recording" at bounding box center [101, 306] width 54 height 28
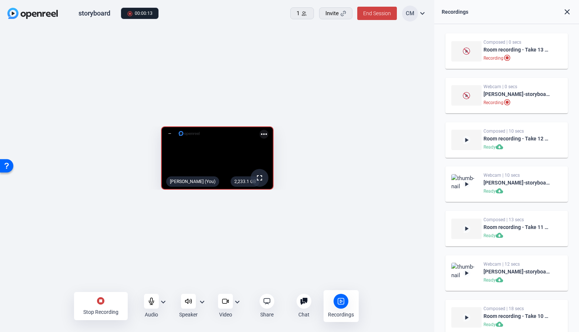
click at [100, 295] on div "stop_circle Stop Recording" at bounding box center [101, 306] width 54 height 28
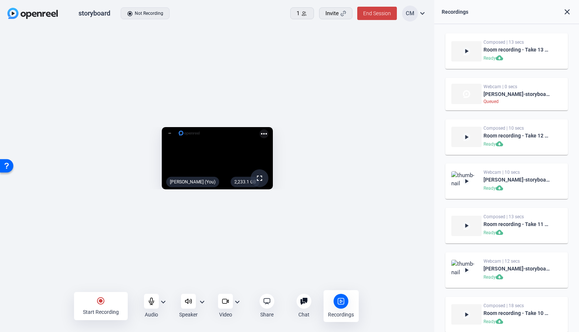
click at [520, 103] on div "Queued" at bounding box center [517, 101] width 66 height 6
click at [510, 100] on div "Queued" at bounding box center [517, 101] width 66 height 6
click at [509, 100] on div "Queued" at bounding box center [517, 101] width 66 height 6
click at [491, 89] on div "Webcam | 0 secs" at bounding box center [517, 87] width 66 height 6
click at [461, 53] on img at bounding box center [466, 51] width 30 height 20
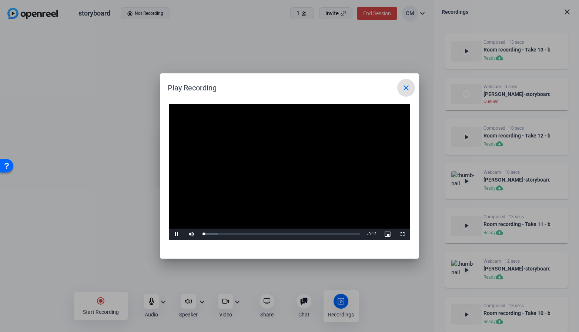
click at [404, 90] on mat-icon "close" at bounding box center [406, 87] width 9 height 9
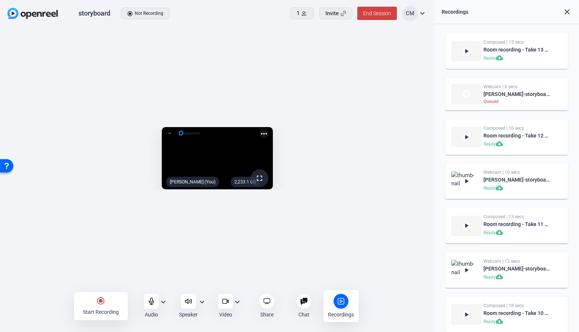
click at [457, 96] on img at bounding box center [466, 94] width 30 height 20
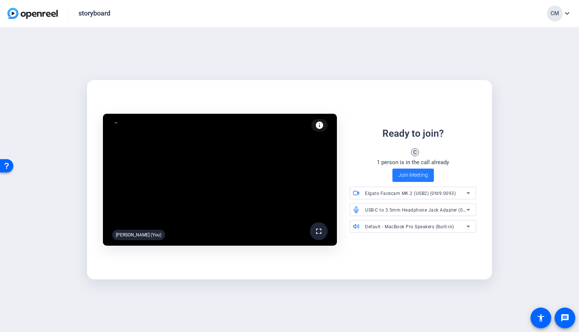
click at [412, 174] on span "Join Meeting" at bounding box center [413, 175] width 30 height 8
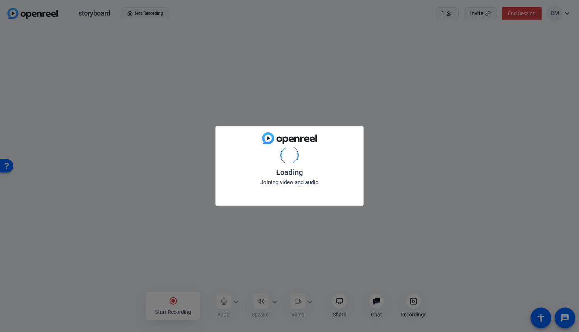
click at [415, 297] on div "Loading Joining video and audio" at bounding box center [289, 166] width 579 height 332
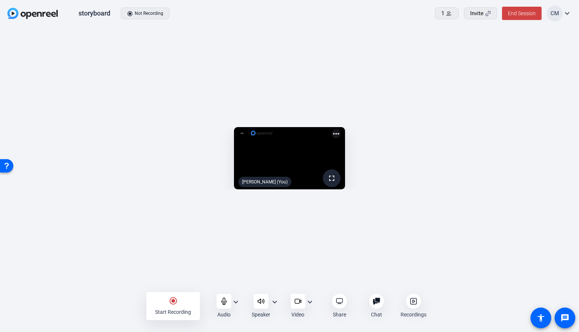
click at [414, 303] on icon at bounding box center [413, 300] width 7 height 7
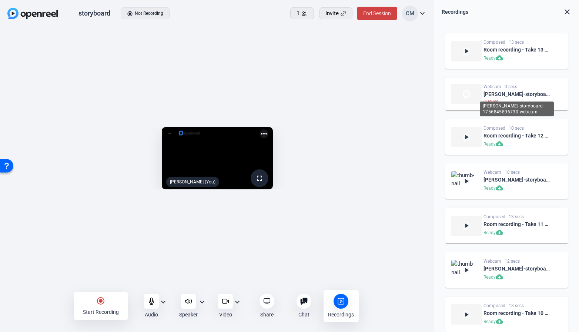
click at [517, 96] on div "[PERSON_NAME]-storyboard-1756845896730-webcam" at bounding box center [517, 94] width 66 height 9
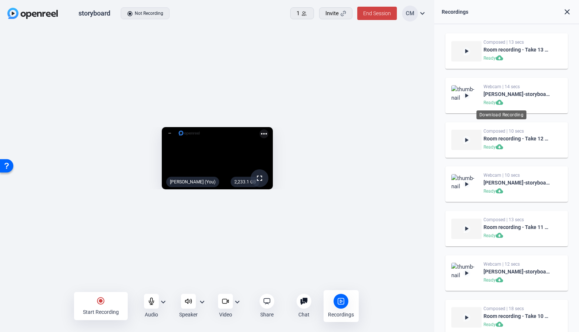
click at [501, 102] on mat-icon "cloud_download" at bounding box center [500, 102] width 9 height 9
click at [107, 302] on div "radio_button_checked Start Recording" at bounding box center [101, 306] width 54 height 28
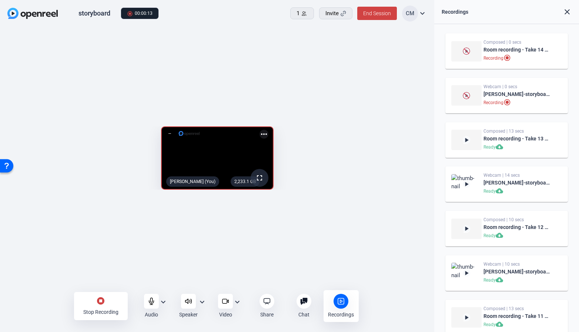
click at [99, 301] on mat-icon "stop_circle" at bounding box center [100, 300] width 9 height 9
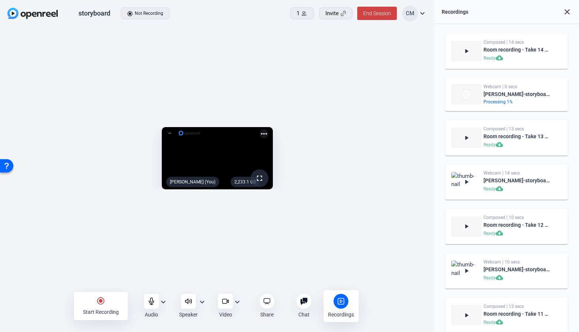
click at [268, 129] on mat-icon "more_horiz" at bounding box center [264, 133] width 9 height 9
click at [394, 77] on span "Flip camera" at bounding box center [386, 76] width 30 height 9
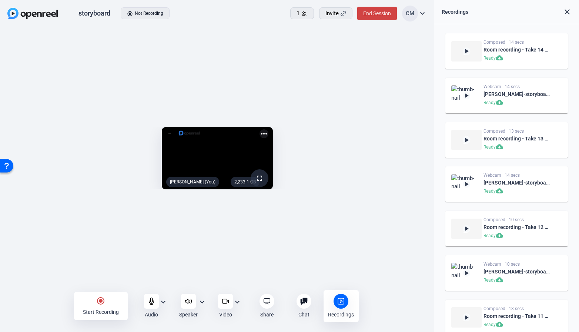
click at [268, 129] on mat-icon "more_horiz" at bounding box center [264, 133] width 9 height 9
click at [391, 76] on span "Flip camera" at bounding box center [386, 76] width 30 height 9
click at [268, 129] on mat-icon "more_horiz" at bounding box center [264, 133] width 9 height 9
click at [391, 77] on span "Flip camera" at bounding box center [386, 76] width 30 height 9
click at [105, 301] on div "radio_button_checked Start Recording" at bounding box center [101, 306] width 54 height 28
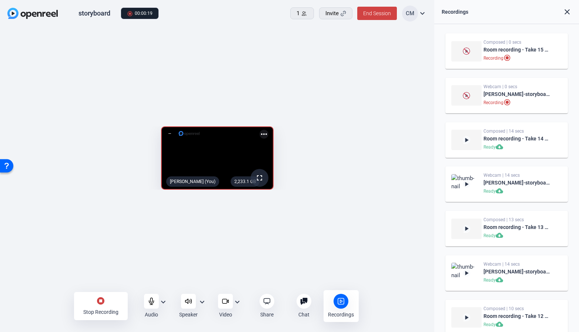
click at [100, 300] on mat-icon "stop_circle" at bounding box center [100, 300] width 9 height 9
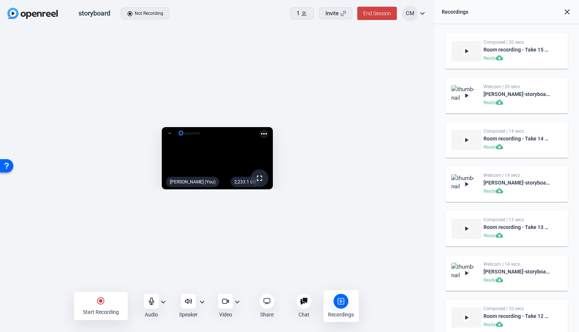
click at [111, 306] on div "radio_button_checked Start Recording" at bounding box center [101, 306] width 54 height 28
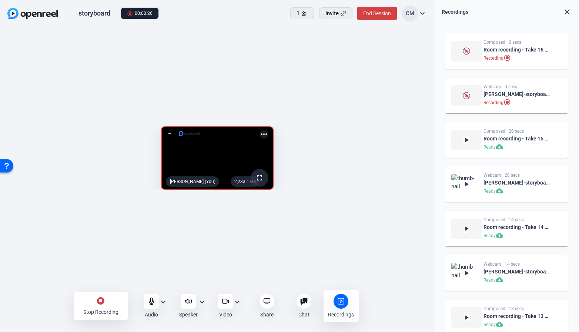
click at [92, 302] on div "stop_circle Stop Recording" at bounding box center [101, 306] width 54 height 28
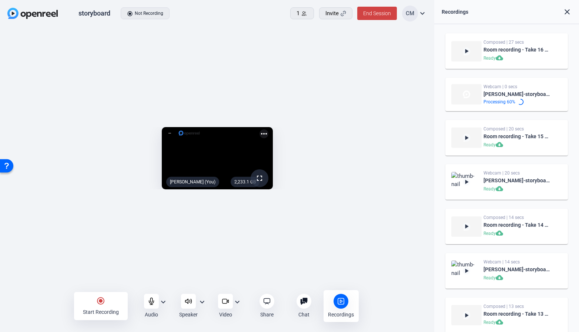
click at [96, 300] on div "radio_button_checked Start Recording" at bounding box center [101, 306] width 54 height 28
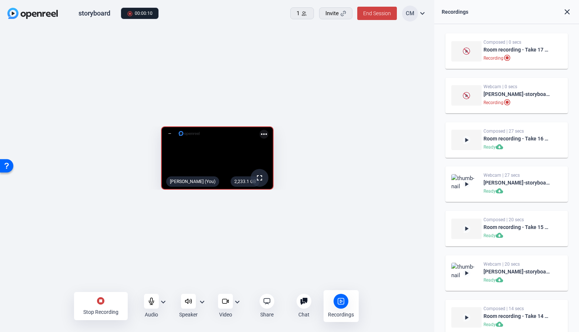
click at [96, 298] on mat-icon "stop_circle" at bounding box center [100, 300] width 9 height 9
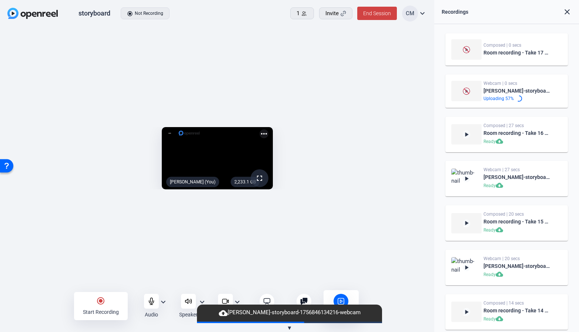
click at [101, 306] on div "radio_button_checked Start Recording" at bounding box center [101, 306] width 54 height 28
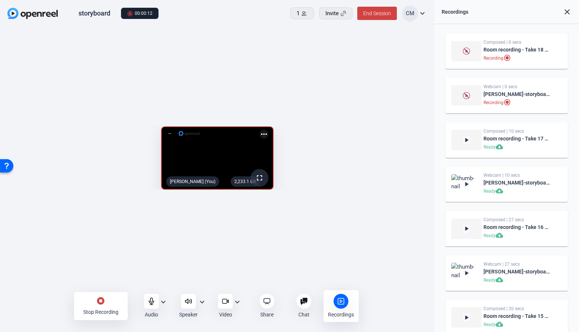
click at [99, 304] on mat-icon "stop_circle" at bounding box center [100, 300] width 9 height 9
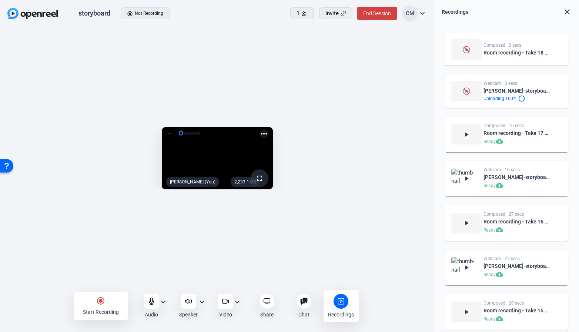
click at [100, 304] on mat-icon "radio_button_checked" at bounding box center [100, 300] width 9 height 9
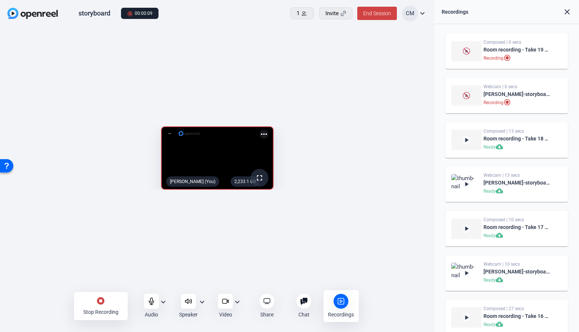
click at [102, 305] on div "stop_circle Stop Recording" at bounding box center [101, 306] width 54 height 28
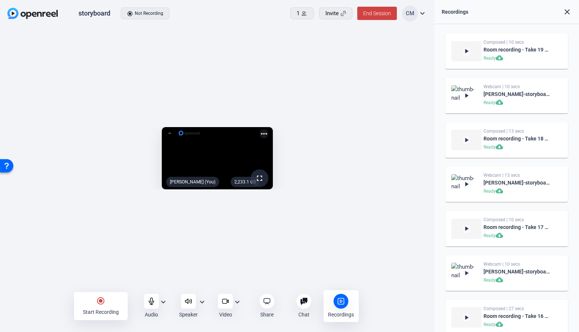
click at [109, 303] on div "radio_button_checked Start Recording" at bounding box center [101, 306] width 54 height 28
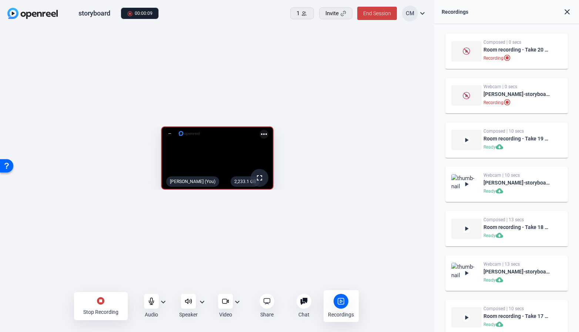
click at [96, 298] on div "stop_circle Stop Recording" at bounding box center [101, 306] width 54 height 28
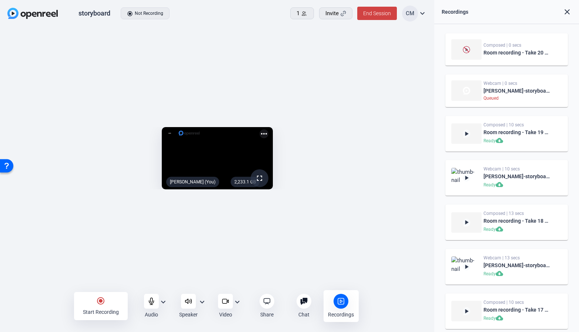
click at [103, 305] on mat-icon "radio_button_checked" at bounding box center [100, 300] width 9 height 9
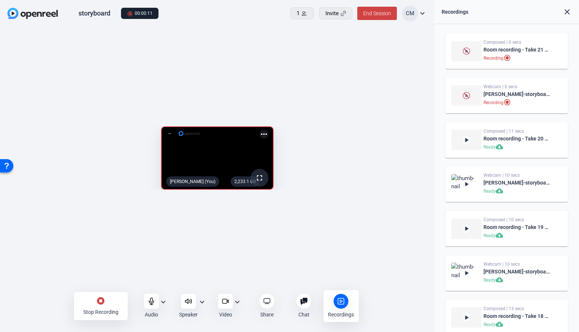
click at [102, 306] on div "stop_circle Stop Recording" at bounding box center [101, 306] width 54 height 28
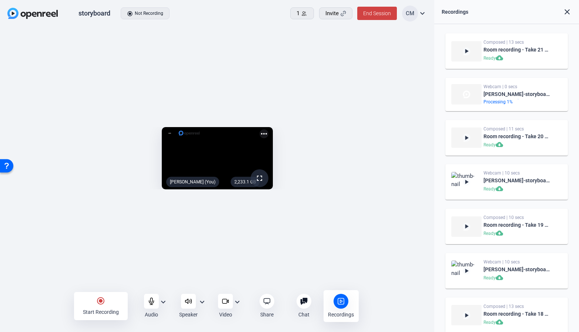
click at [101, 309] on div "Start Recording" at bounding box center [101, 311] width 36 height 7
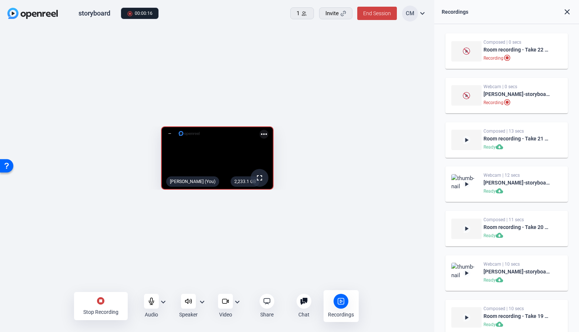
click at [104, 299] on mat-icon "stop_circle" at bounding box center [100, 300] width 9 height 9
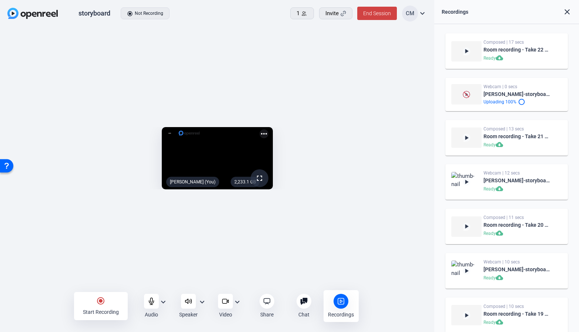
click at [100, 302] on mat-icon "radio_button_checked" at bounding box center [100, 300] width 9 height 9
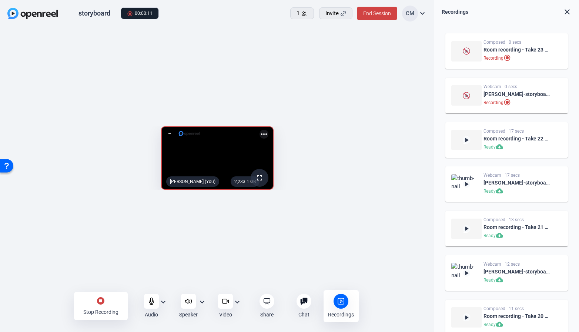
click at [104, 304] on mat-icon "stop_circle" at bounding box center [100, 300] width 9 height 9
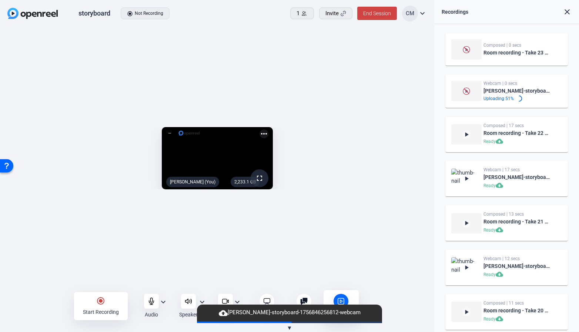
click at [104, 304] on mat-icon "radio_button_checked" at bounding box center [100, 300] width 9 height 9
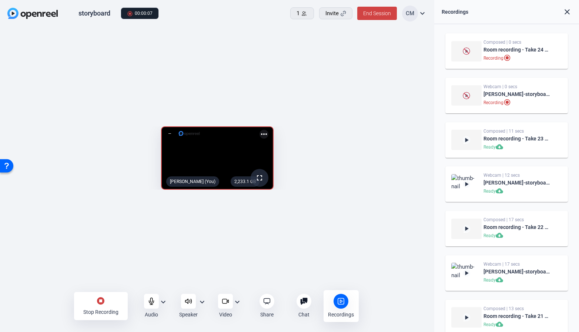
click at [98, 310] on div "Stop Recording" at bounding box center [100, 311] width 35 height 7
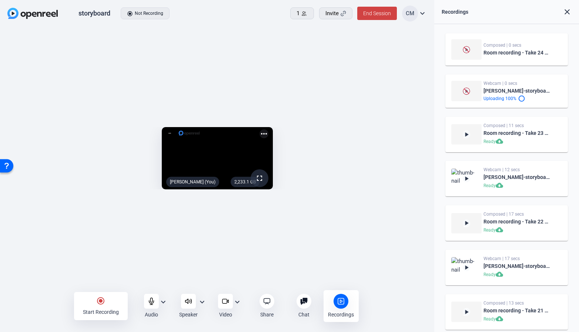
click at [97, 308] on div "Start Recording" at bounding box center [101, 311] width 36 height 7
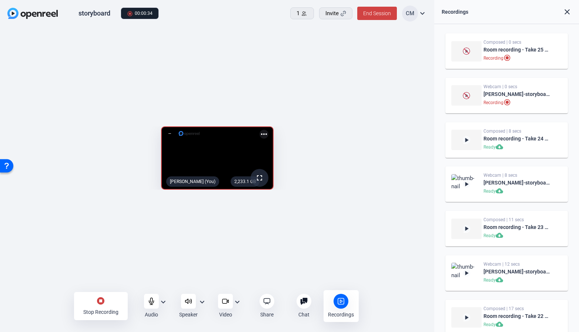
click at [103, 305] on mat-icon "stop_circle" at bounding box center [100, 300] width 9 height 9
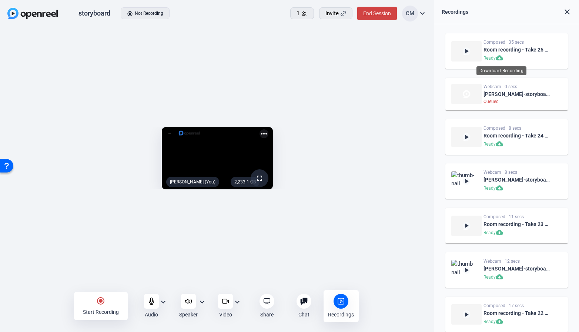
click at [502, 58] on mat-icon "cloud_download" at bounding box center [500, 58] width 9 height 9
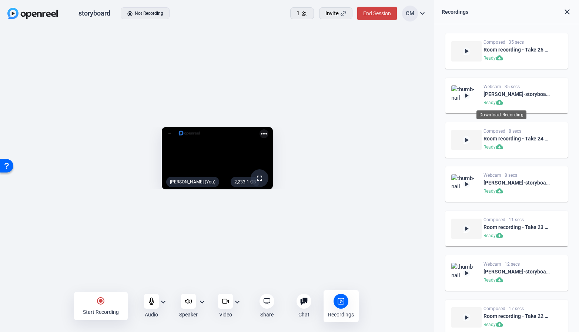
click at [501, 103] on mat-icon "cloud_download" at bounding box center [500, 102] width 9 height 9
click at [374, 16] on span "End Session" at bounding box center [377, 13] width 28 height 6
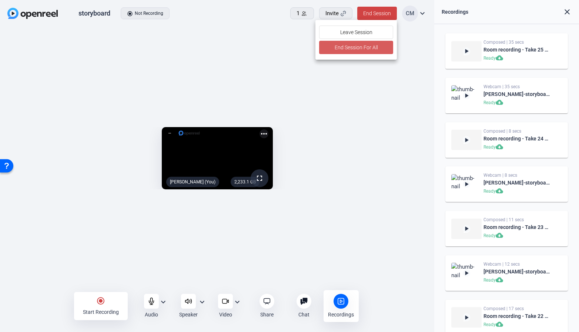
click at [356, 48] on span "End Session For All" at bounding box center [356, 47] width 43 height 9
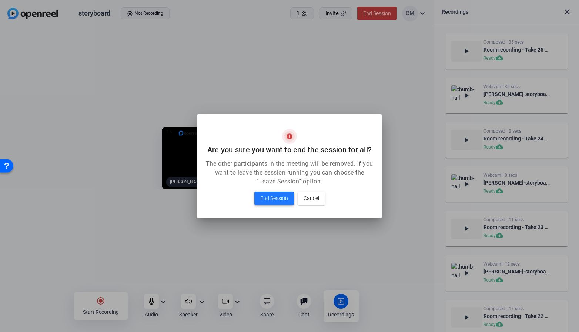
click at [274, 195] on span "End Session" at bounding box center [274, 198] width 28 height 9
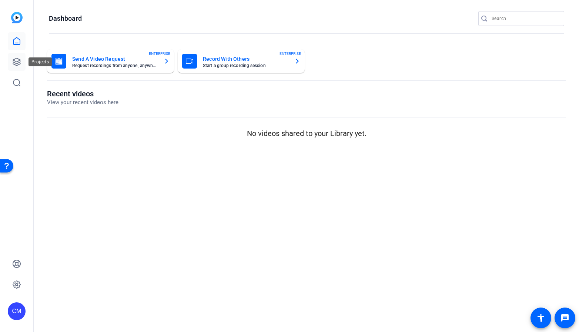
click at [17, 60] on icon at bounding box center [16, 61] width 9 height 9
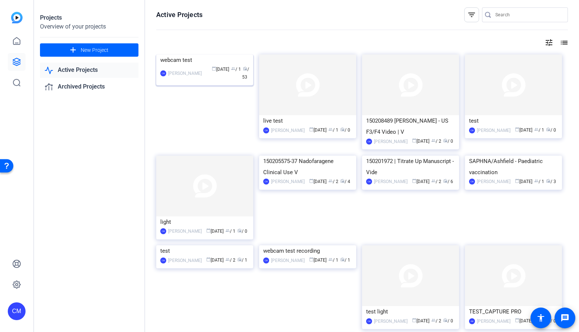
click at [193, 54] on img at bounding box center [204, 54] width 97 height 0
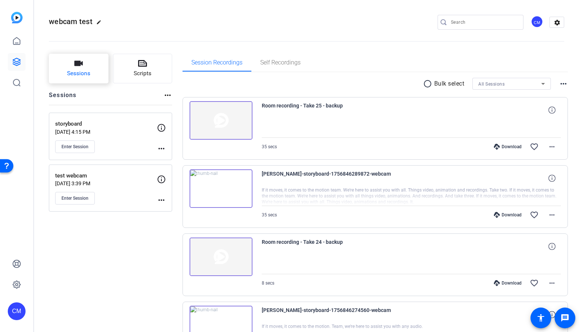
click at [91, 73] on button "Sessions" at bounding box center [79, 69] width 60 height 30
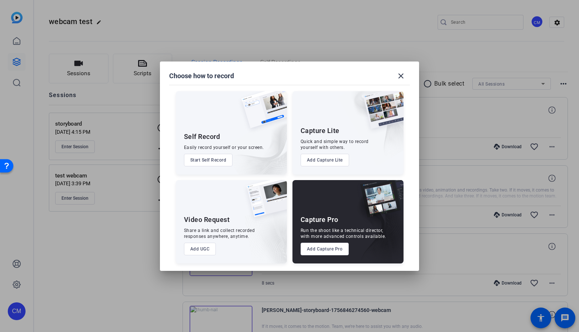
click at [324, 252] on button "Add Capture Pro" at bounding box center [325, 249] width 49 height 13
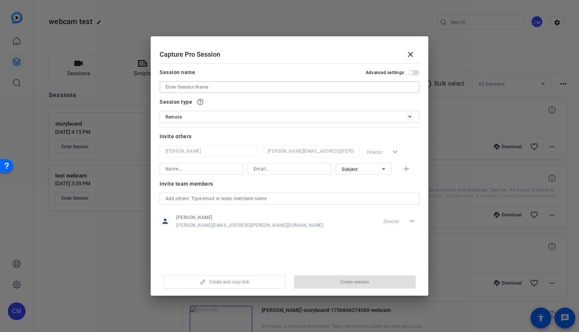
click at [218, 84] on input at bounding box center [290, 87] width 248 height 9
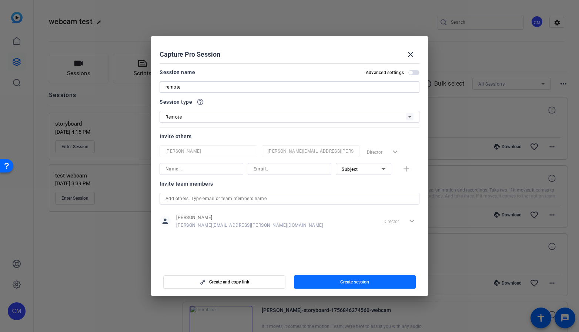
type input "remote"
click at [338, 285] on span "button" at bounding box center [355, 282] width 122 height 18
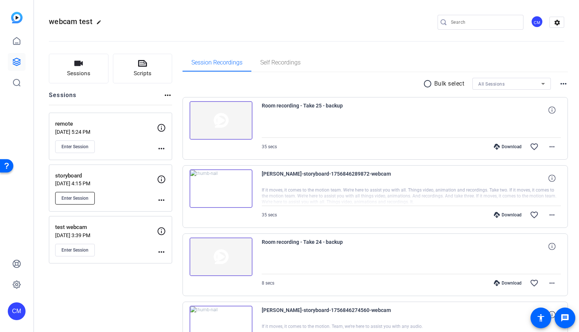
click at [77, 200] on span "Enter Session" at bounding box center [74, 198] width 27 height 6
click at [90, 75] on span "Sessions" at bounding box center [78, 73] width 23 height 9
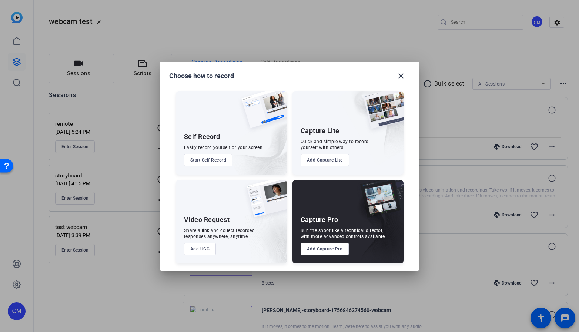
click at [324, 250] on button "Add Capture Pro" at bounding box center [325, 249] width 49 height 13
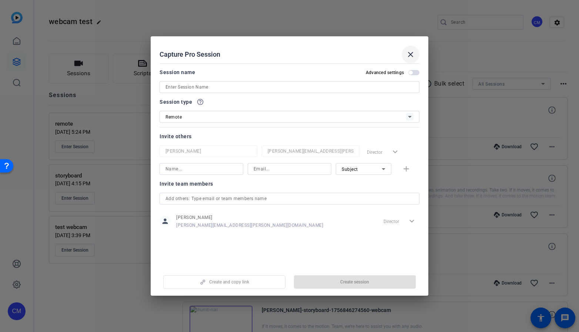
click at [410, 53] on mat-icon "close" at bounding box center [410, 54] width 9 height 9
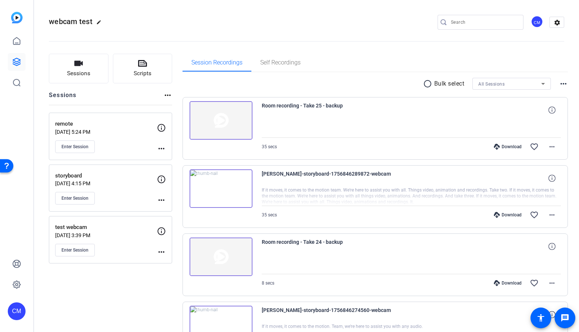
click at [80, 247] on span "Enter Session" at bounding box center [74, 250] width 27 height 6
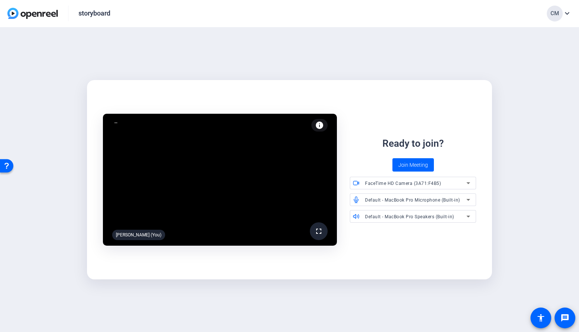
click at [426, 180] on div "FaceTime HD Camera (3A71:F4B5)" at bounding box center [415, 182] width 101 height 9
click at [438, 158] on div at bounding box center [289, 166] width 579 height 332
click at [422, 164] on span "Join Meeting" at bounding box center [413, 165] width 30 height 8
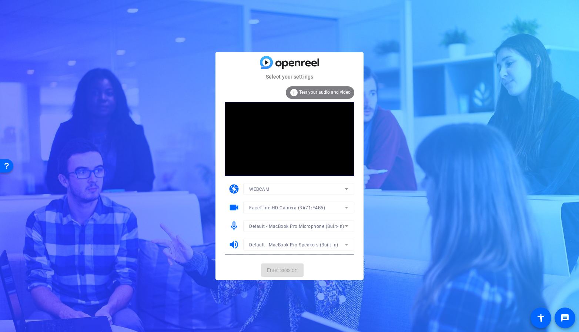
click at [281, 269] on mat-card-actions "Enter session" at bounding box center [289, 269] width 148 height 19
click at [284, 272] on span "Enter session" at bounding box center [282, 270] width 31 height 8
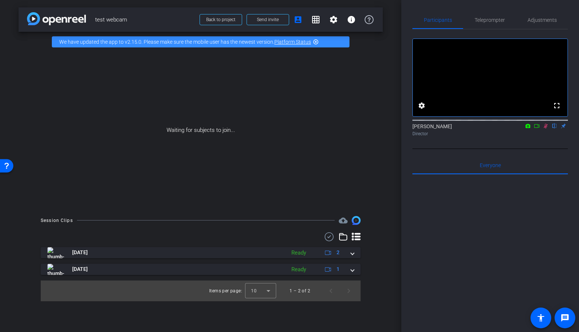
click at [539, 128] on icon at bounding box center [537, 125] width 6 height 5
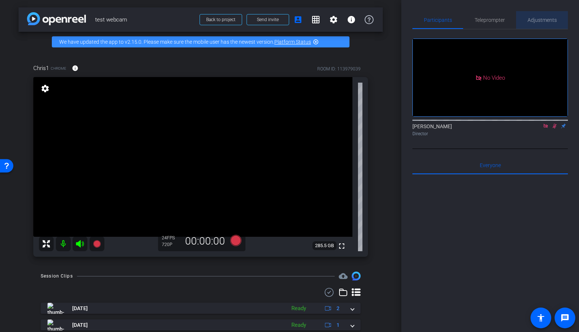
click at [535, 27] on span "Adjustments" at bounding box center [542, 20] width 29 height 18
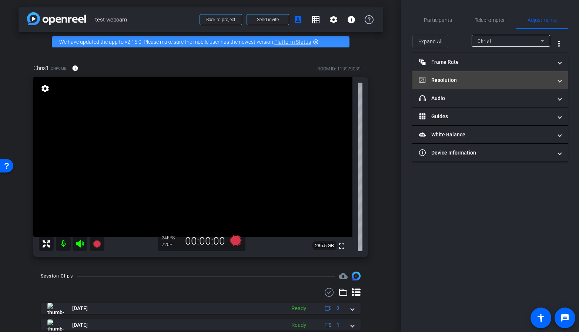
click at [463, 84] on mat-expansion-panel-header "Resolution" at bounding box center [490, 80] width 156 height 18
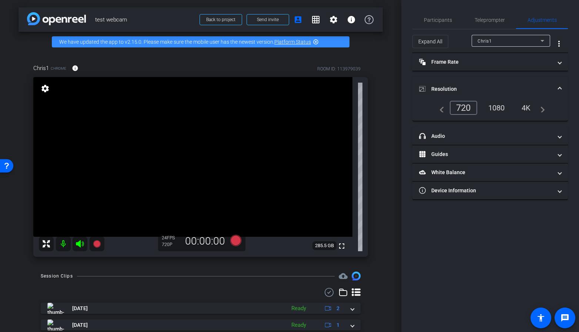
click at [495, 107] on div "1080" at bounding box center [497, 107] width 28 height 13
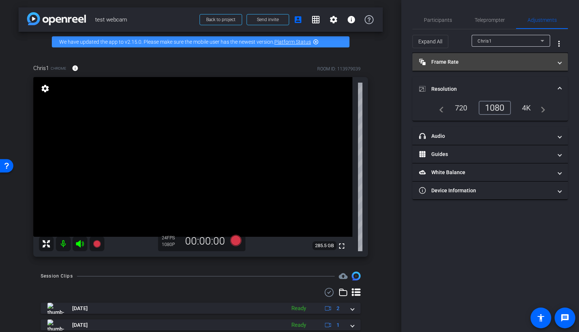
click at [491, 59] on mat-panel-title "Frame Rate Frame Rate" at bounding box center [485, 62] width 133 height 8
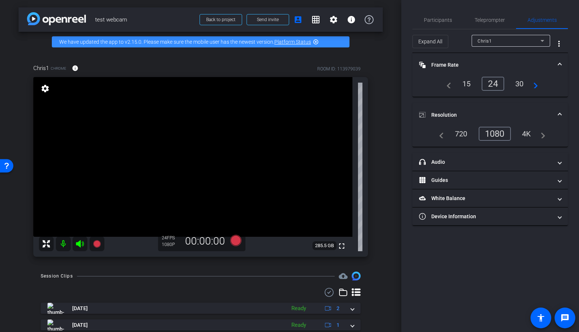
click at [533, 85] on mat-icon "navigate_next" at bounding box center [533, 83] width 9 height 9
click at [524, 82] on div "60" at bounding box center [520, 83] width 20 height 13
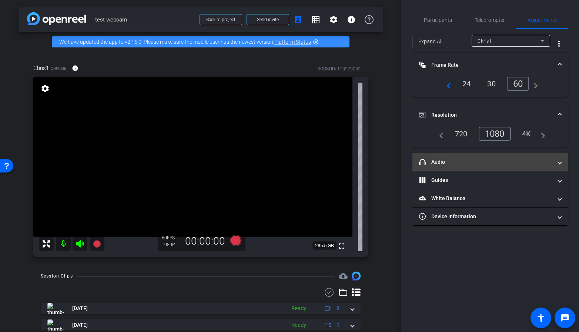
click at [492, 158] on mat-panel-title "headphone icon Audio" at bounding box center [485, 162] width 133 height 8
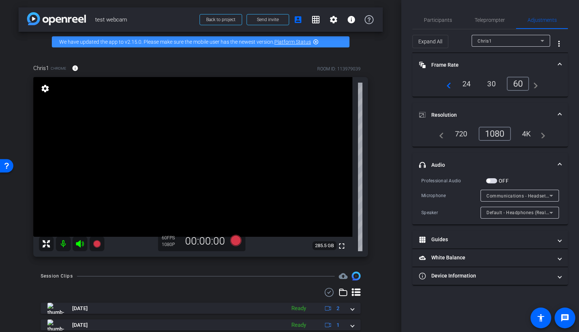
click at [513, 195] on span "Communications - Headset Microphone (Realtek(R) Audio)" at bounding box center [550, 196] width 127 height 6
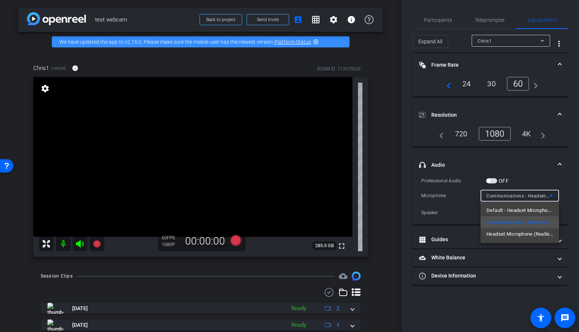
click at [531, 154] on div at bounding box center [289, 166] width 579 height 332
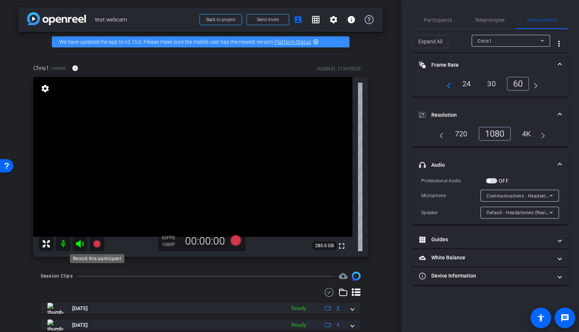
click at [98, 244] on icon at bounding box center [96, 243] width 7 height 7
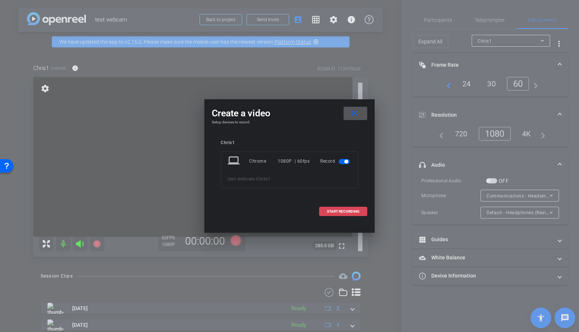
click at [347, 211] on span "START RECORDING" at bounding box center [343, 212] width 33 height 4
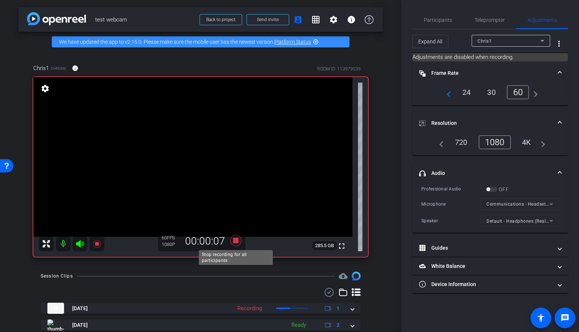
click at [237, 239] on icon at bounding box center [235, 240] width 11 height 11
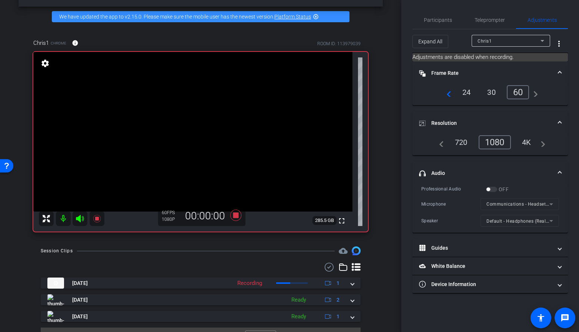
scroll to position [41, 0]
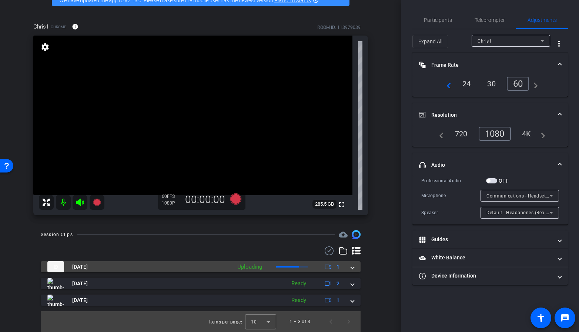
click at [348, 268] on div "Sep 2, 2025 Uploading 1" at bounding box center [199, 266] width 304 height 11
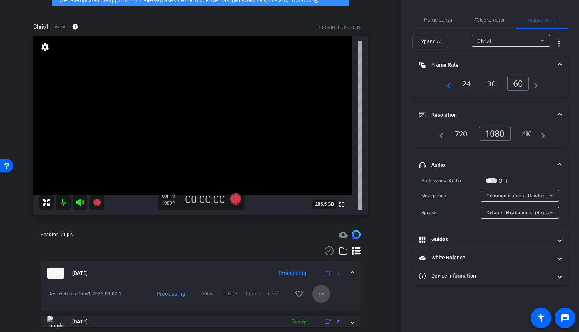
click at [320, 293] on mat-icon "more_horiz" at bounding box center [321, 293] width 9 height 9
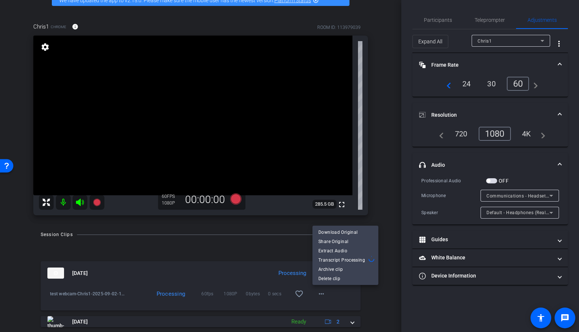
click at [253, 283] on div at bounding box center [289, 166] width 579 height 332
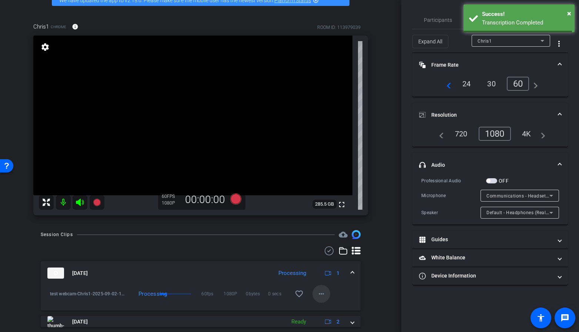
click at [317, 295] on mat-icon "more_horiz" at bounding box center [321, 293] width 9 height 9
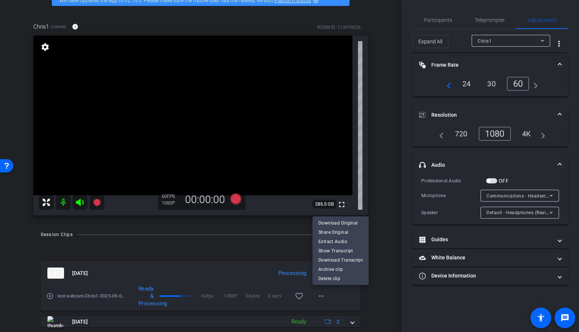
click at [260, 280] on div at bounding box center [289, 166] width 579 height 332
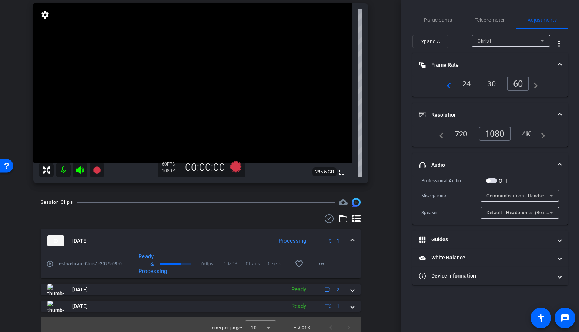
scroll to position [76, 0]
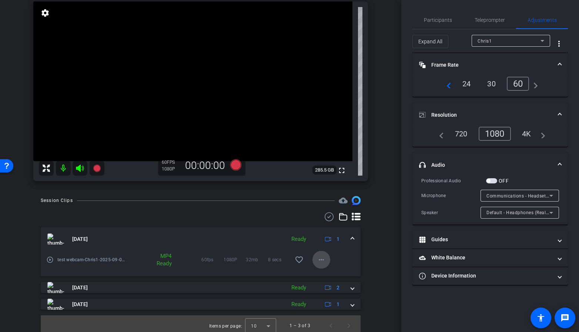
click at [326, 258] on span at bounding box center [322, 260] width 18 height 18
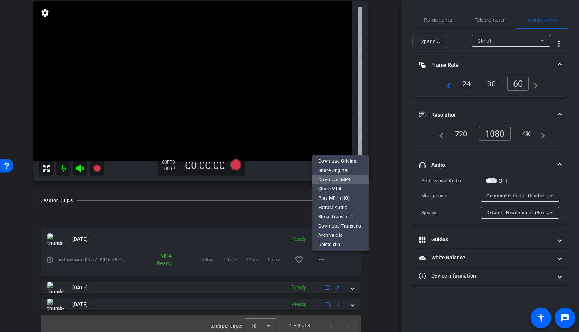
click at [330, 183] on span "Download MP4" at bounding box center [340, 179] width 44 height 9
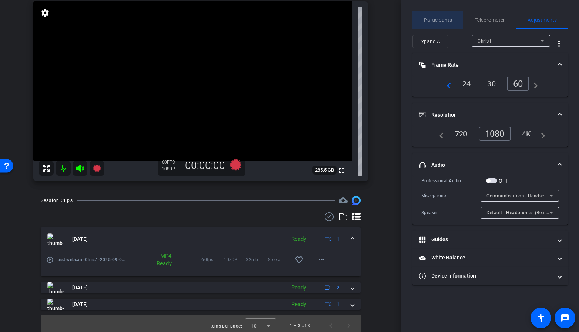
click at [440, 22] on span "Participants" at bounding box center [438, 19] width 28 height 5
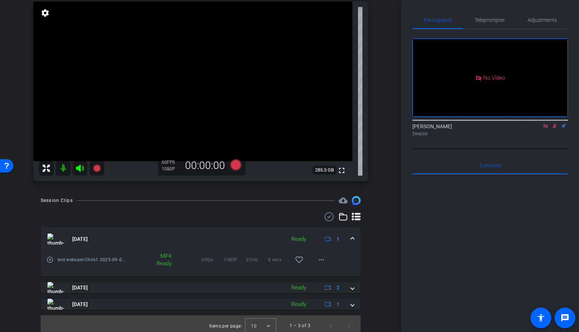
scroll to position [20, 0]
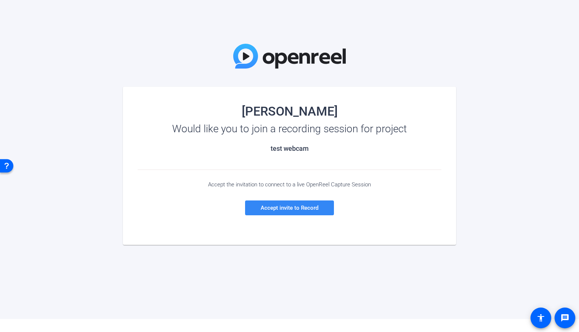
click at [323, 205] on span at bounding box center [289, 208] width 89 height 18
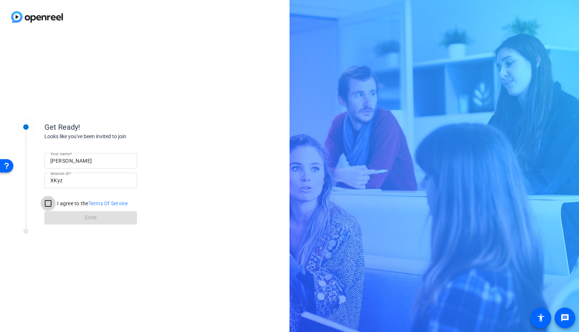
click at [51, 202] on input "I agree to the Terms Of Service" at bounding box center [48, 203] width 15 height 15
checkbox input "true"
click at [76, 217] on span at bounding box center [90, 218] width 93 height 18
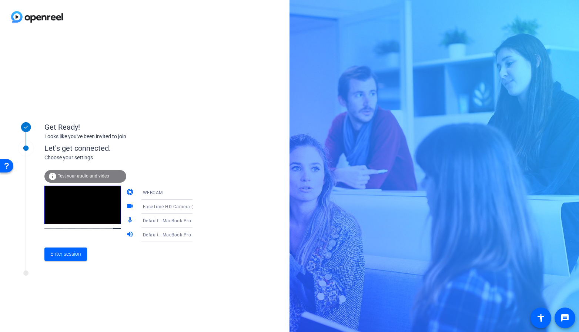
click at [158, 204] on span "FaceTime HD Camera (3A71:F4B5)" at bounding box center [181, 206] width 76 height 6
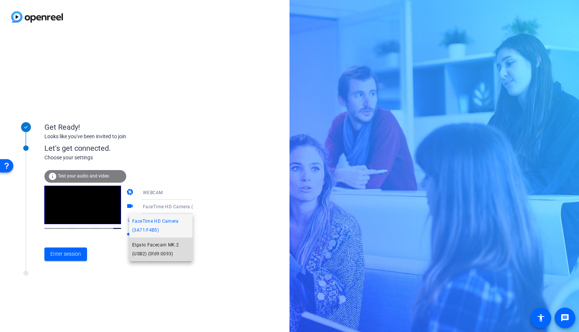
click at [162, 243] on span "Elgato Facecam MK.2 (USB2) (0fd9:0093)" at bounding box center [160, 249] width 57 height 18
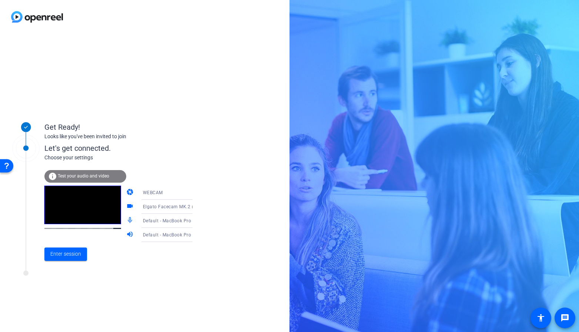
click at [195, 219] on icon at bounding box center [199, 220] width 9 height 9
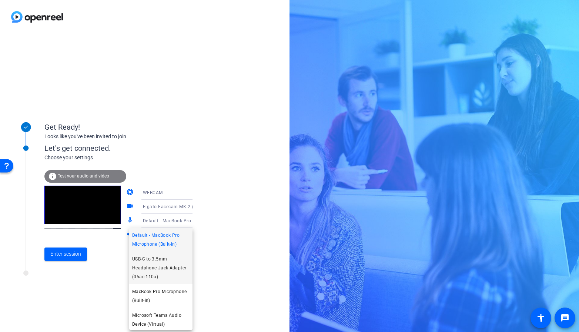
click at [161, 259] on span "USB-C to 3.5mm Headphone Jack Adapter (05ac:110a)" at bounding box center [160, 267] width 57 height 27
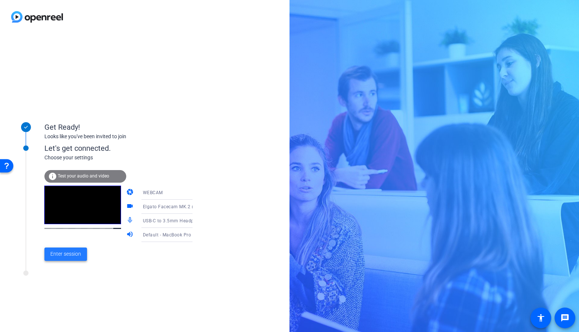
click at [77, 250] on span "Enter session" at bounding box center [65, 254] width 31 height 8
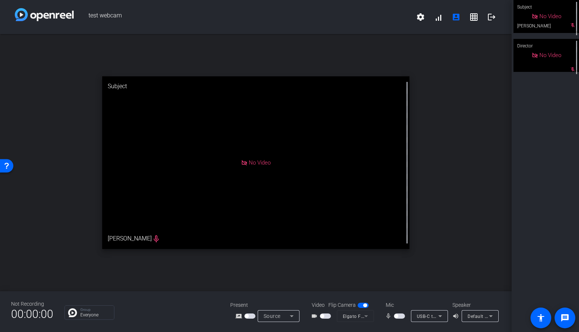
click at [318, 314] on mat-icon "videocam_outline" at bounding box center [315, 315] width 9 height 9
click at [321, 315] on span "button" at bounding box center [322, 316] width 4 height 4
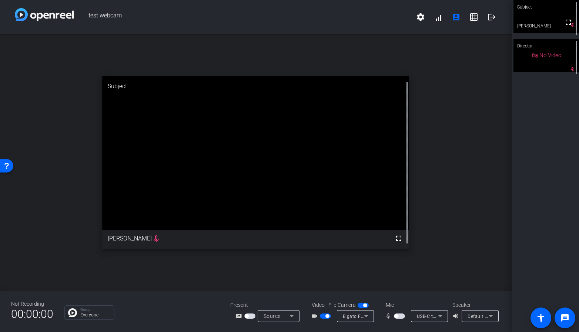
click at [395, 317] on span "button" at bounding box center [396, 316] width 4 height 4
click at [430, 317] on span "USB-C to 3.5mm Headphone Jack Adapter (05ac:110a)" at bounding box center [477, 316] width 120 height 6
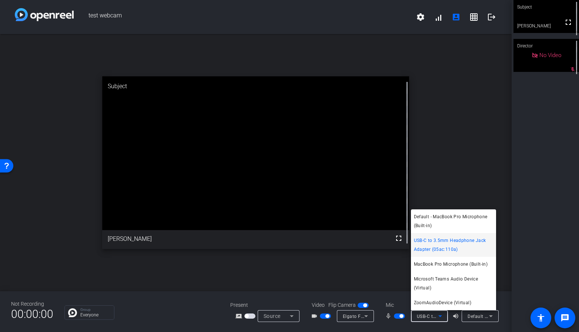
click at [426, 176] on div at bounding box center [289, 166] width 579 height 332
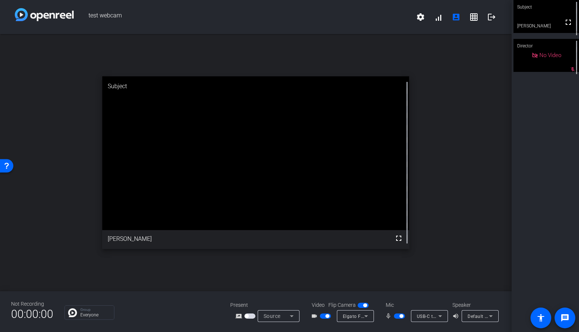
click at [442, 321] on div "USB-C to 3.5mm Headphone Jack Adapter (05ac:110a)" at bounding box center [429, 316] width 37 height 12
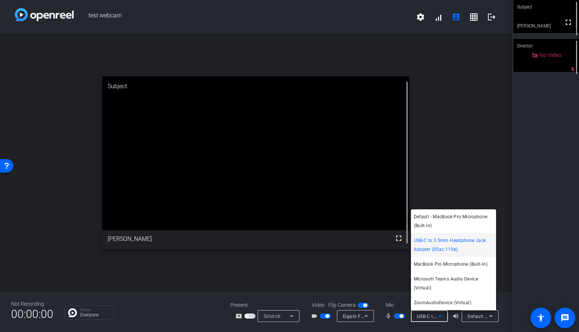
click at [433, 104] on div at bounding box center [289, 166] width 579 height 332
